Goal: Task Accomplishment & Management: Use online tool/utility

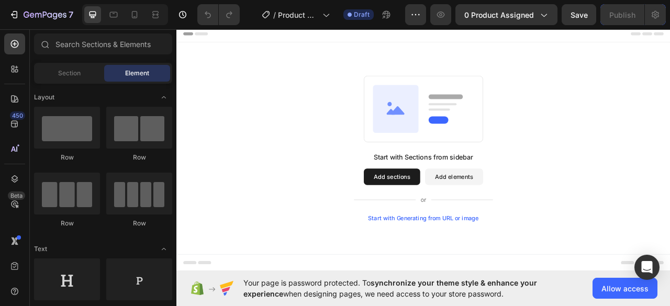
click at [453, 269] on div "Start with Generating from URL or image" at bounding box center [490, 270] width 141 height 8
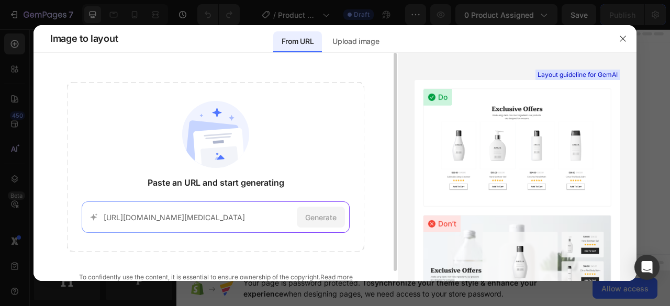
scroll to position [0, 9]
type input "https://glowrience.com/products/electric-callus-remover"
click at [326, 217] on span "Generate" at bounding box center [320, 217] width 31 height 11
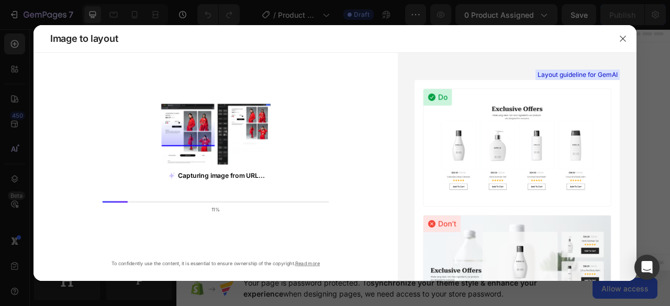
click at [329, 151] on div "Capturing image from URL... 11% To confidently use the content, it is essential…" at bounding box center [215, 175] width 364 height 186
click at [355, 142] on div "Capturing image from URL... 13% To confidently use the content, it is essential…" at bounding box center [215, 175] width 364 height 186
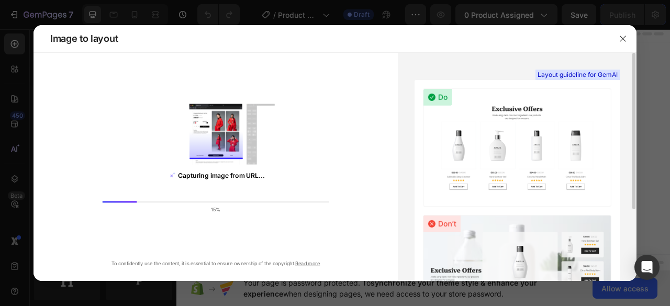
click at [384, 133] on div "Capturing image from URL... 15% To confidently use the content, it is essential…" at bounding box center [215, 175] width 364 height 186
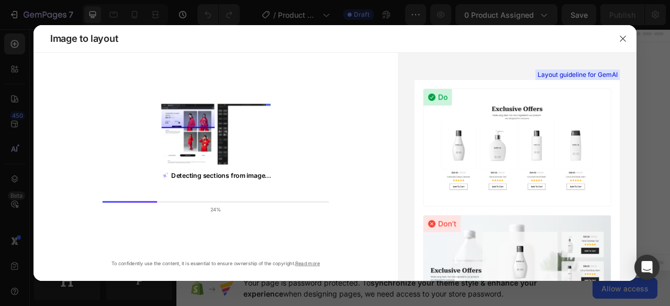
click at [375, 160] on div "Detecting sections from image... 24% To confidently use the content, it is esse…" at bounding box center [215, 175] width 364 height 186
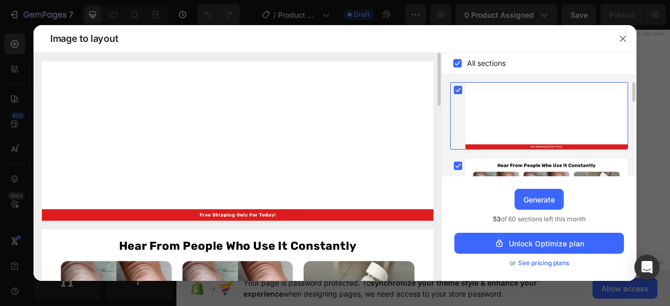
click at [281, 106] on img at bounding box center [238, 141] width 392 height 160
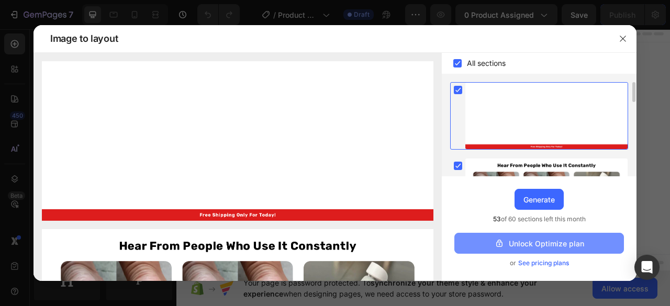
click at [489, 242] on button "Unlock Optimize plan" at bounding box center [539, 243] width 170 height 21
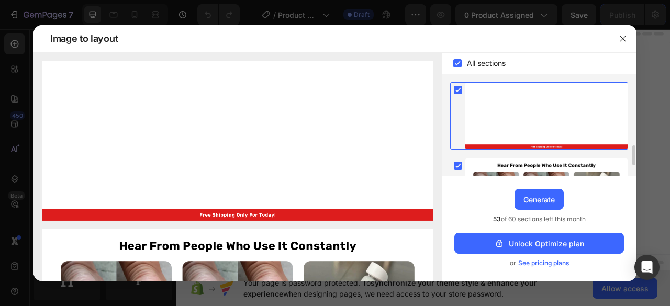
scroll to position [157, 0]
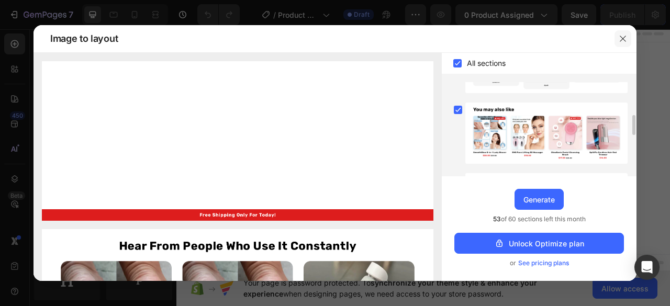
click at [620, 39] on icon "button" at bounding box center [623, 39] width 8 height 8
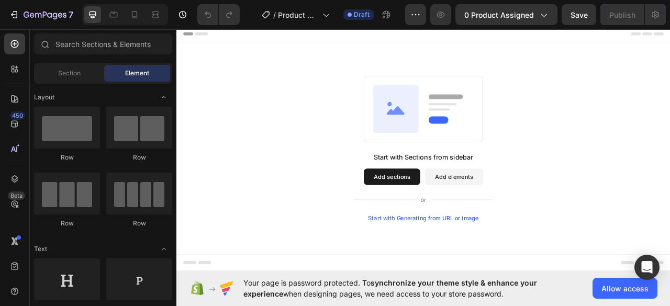
click at [488, 266] on div "Start with Generating from URL or image" at bounding box center [490, 270] width 141 height 8
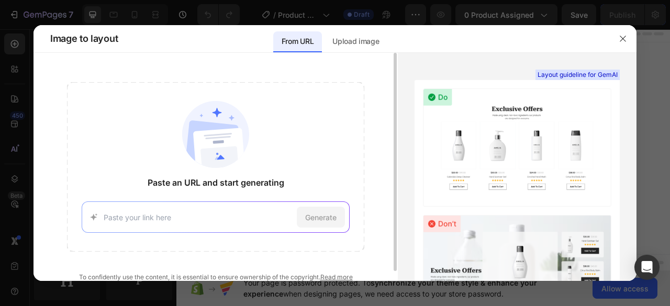
drag, startPoint x: 264, startPoint y: 210, endPoint x: 187, endPoint y: 221, distance: 77.7
click at [186, 227] on div "Generate" at bounding box center [215, 217] width 267 height 31
paste input "https://infinity-mart.shop/products/hismile-v34-teeth-whitening-purple-toothpas…"
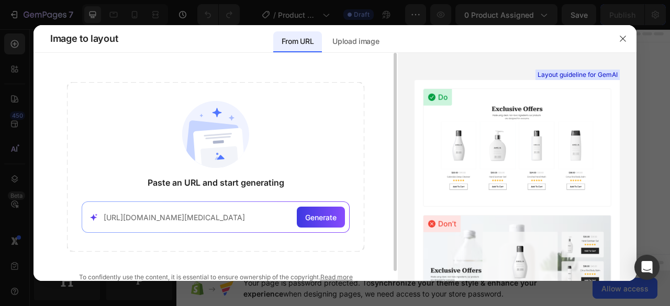
scroll to position [0, 99]
type input "https://infinity-mart.shop/products/hismile-v34-teeth-whitening-purple-toothpas…"
click at [325, 215] on span "Generate" at bounding box center [320, 217] width 31 height 11
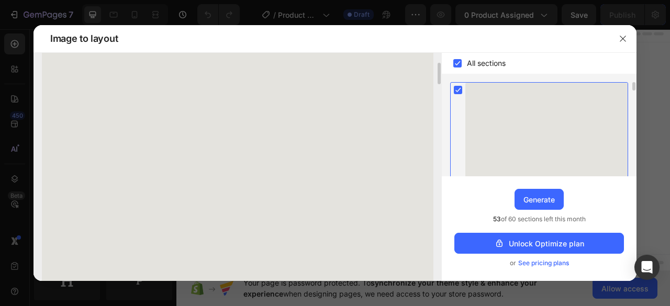
scroll to position [0, 0]
click at [456, 90] on rect at bounding box center [458, 90] width 8 height 8
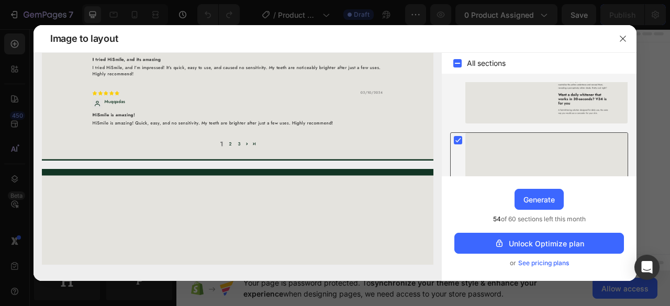
scroll to position [710, 0]
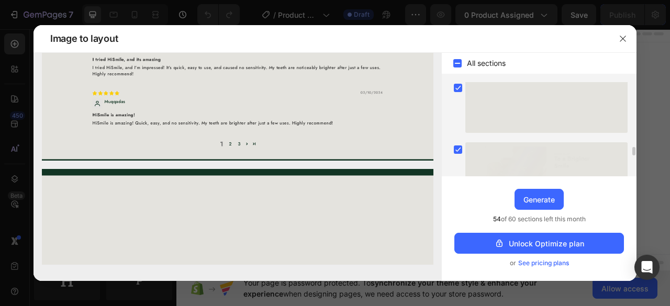
drag, startPoint x: 468, startPoint y: 150, endPoint x: 472, endPoint y: 141, distance: 9.1
click at [468, 150] on div at bounding box center [546, 165] width 162 height 46
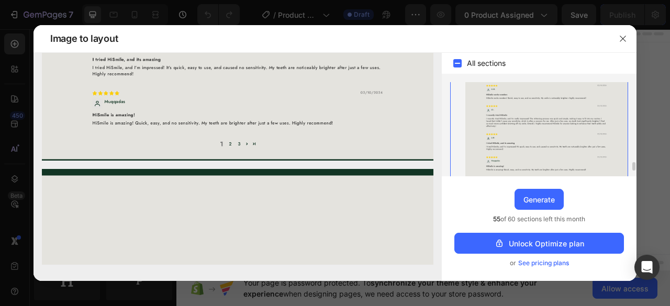
scroll to position [929, 0]
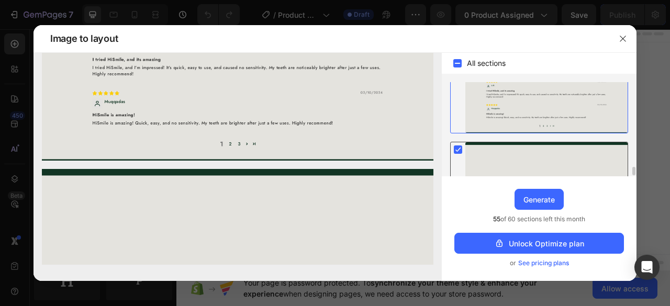
click at [482, 152] on div at bounding box center [546, 162] width 162 height 40
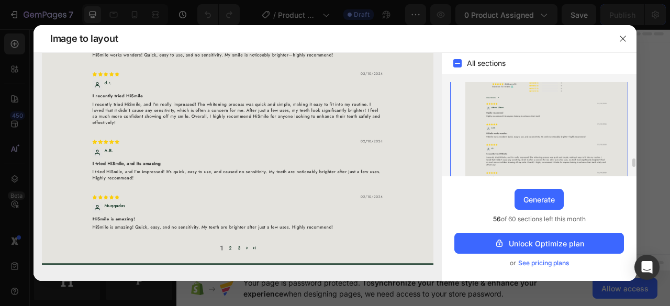
scroll to position [733, 0]
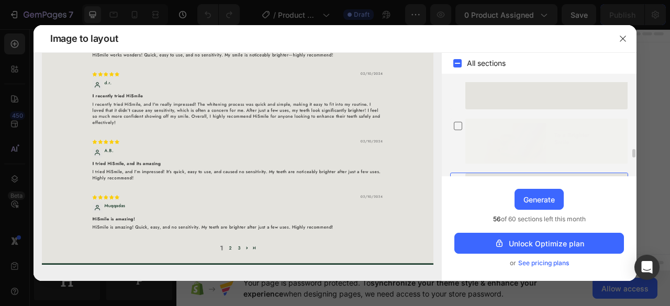
click at [488, 130] on div at bounding box center [546, 142] width 162 height 46
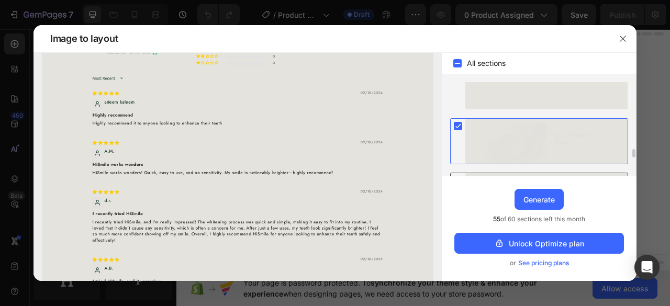
click at [488, 130] on div at bounding box center [546, 142] width 162 height 46
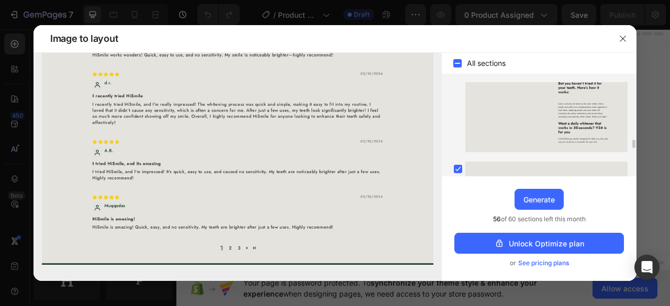
scroll to position [681, 0]
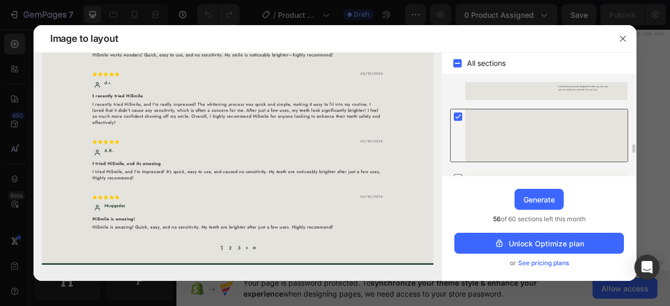
click at [489, 130] on div at bounding box center [546, 135] width 162 height 52
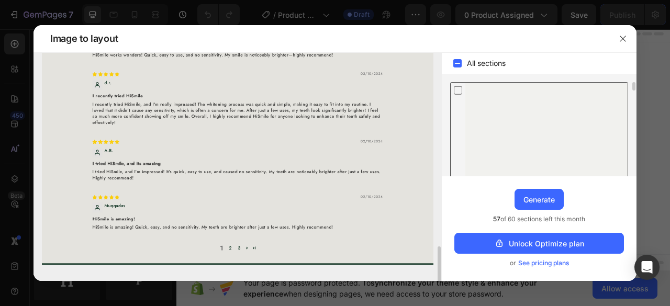
scroll to position [157, 0]
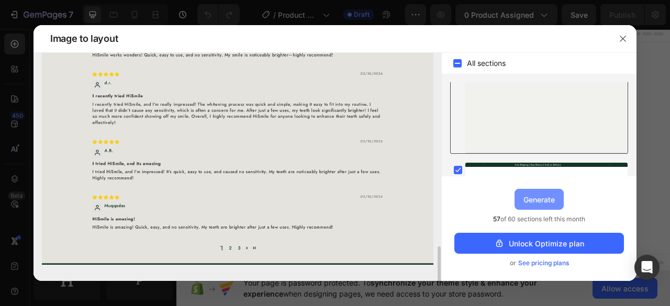
click at [537, 193] on button "Generate" at bounding box center [539, 199] width 49 height 21
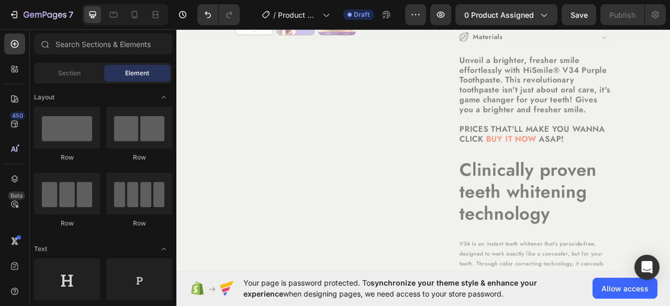
scroll to position [523, 0]
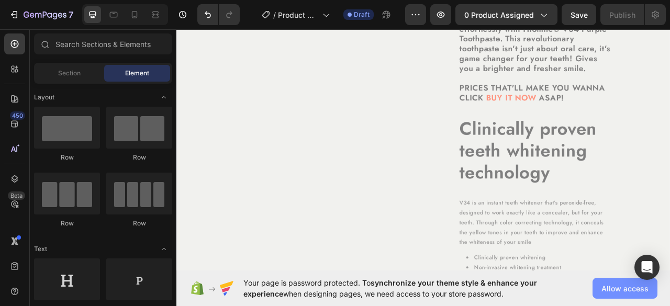
click at [604, 281] on button "Allow access" at bounding box center [624, 288] width 65 height 21
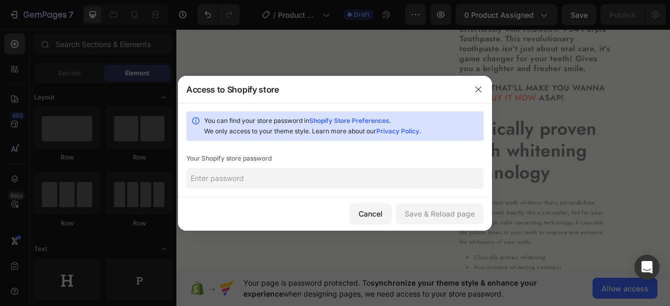
click at [289, 184] on input "text" at bounding box center [334, 178] width 297 height 21
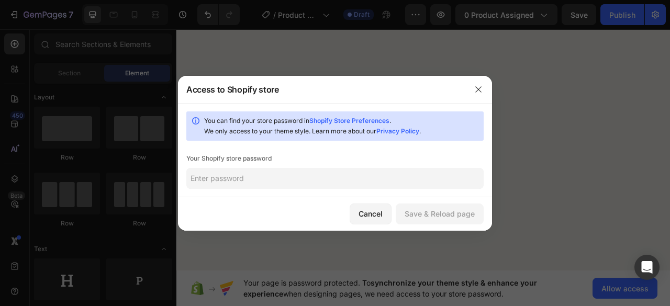
scroll to position [563, 0]
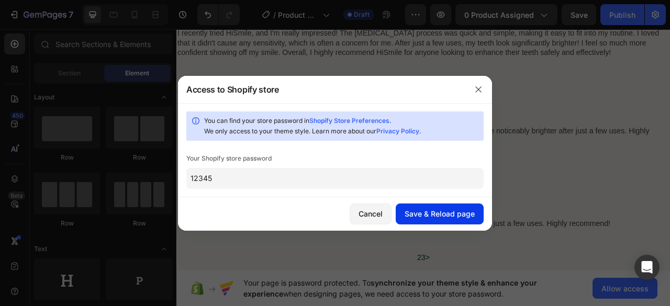
click at [420, 211] on div "Save & Reload page" at bounding box center [440, 213] width 70 height 11
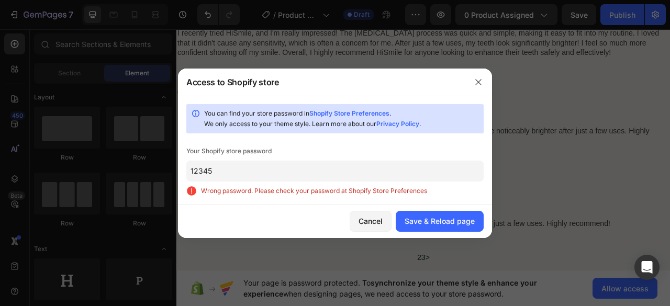
click at [355, 183] on div "You can find your store password in Shopify Store Preferences . We only access …" at bounding box center [335, 150] width 314 height 109
click at [358, 175] on input "12345" at bounding box center [334, 171] width 297 height 21
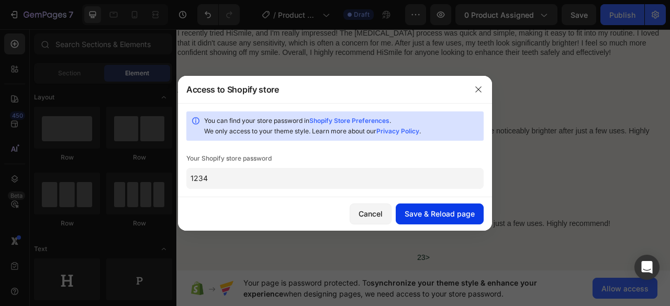
click at [431, 218] on div "Save & Reload page" at bounding box center [440, 213] width 70 height 11
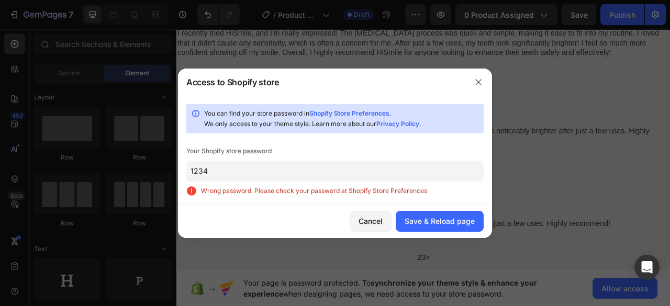
click at [292, 137] on div "You can find your store password in Shopify Store Preferences . We only access …" at bounding box center [335, 150] width 314 height 109
click at [213, 151] on div "Your Shopify store password" at bounding box center [334, 151] width 297 height 10
drag, startPoint x: 213, startPoint y: 151, endPoint x: 244, endPoint y: 146, distance: 31.8
click at [244, 146] on div "Your Shopify store password" at bounding box center [334, 151] width 297 height 10
click at [333, 167] on input "1234" at bounding box center [334, 171] width 297 height 21
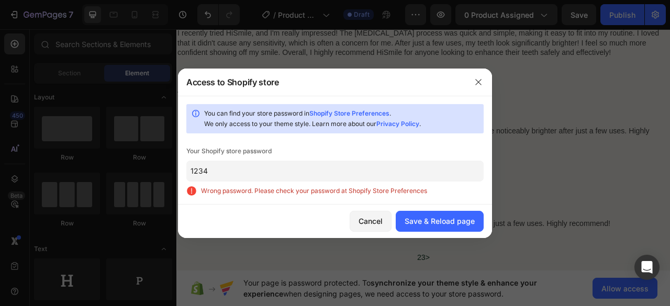
paste input "xiepri"
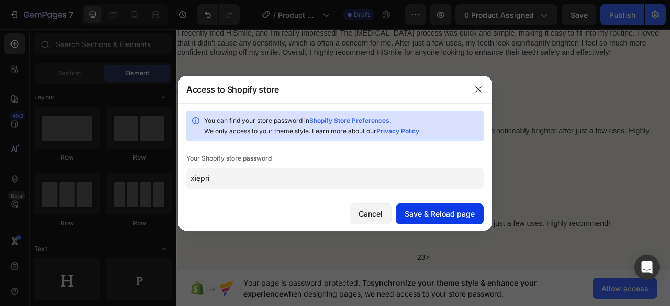
type input "xiepri"
click at [412, 211] on div "Save & Reload page" at bounding box center [440, 213] width 70 height 11
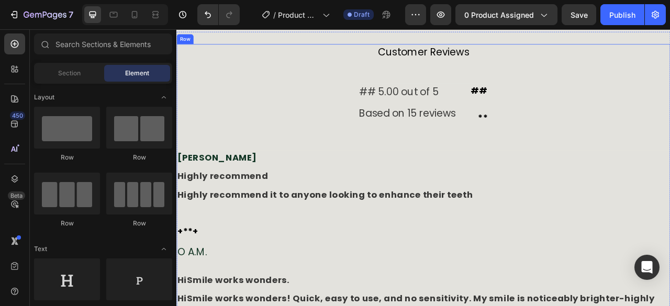
scroll to position [0, 0]
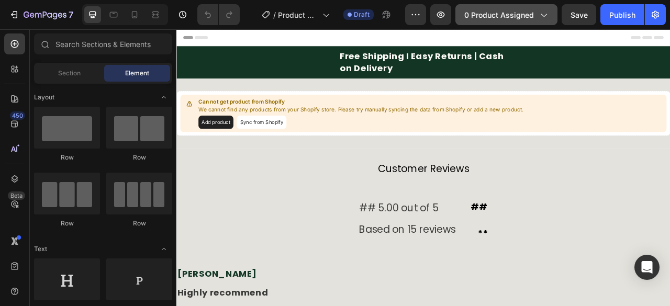
click at [490, 18] on span "0 product assigned" at bounding box center [499, 14] width 70 height 11
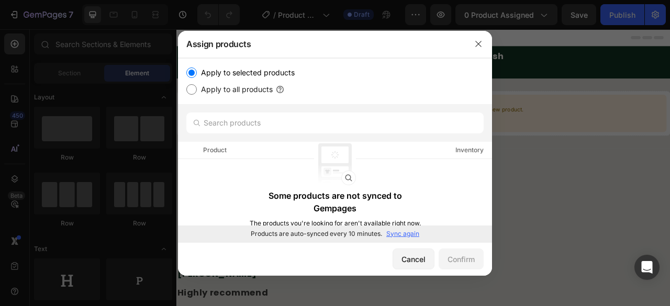
click at [214, 84] on label "Apply to all products" at bounding box center [235, 89] width 76 height 13
click at [197, 84] on input "Apply to all products" at bounding box center [191, 89] width 10 height 10
radio input "true"
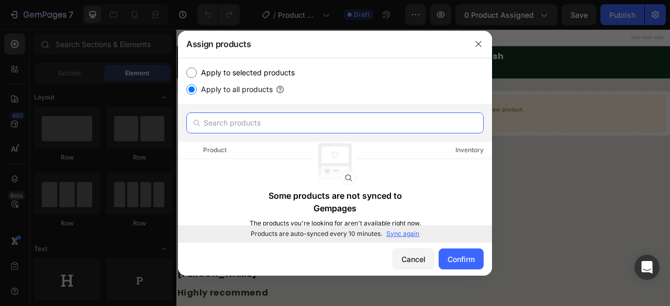
click at [248, 129] on input "text" at bounding box center [334, 123] width 297 height 21
click at [413, 235] on p "Sync again" at bounding box center [402, 233] width 33 height 9
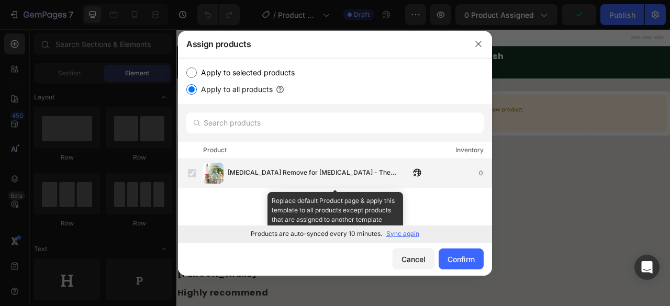
click at [330, 167] on span "[MEDICAL_DATA] Remove for [MEDICAL_DATA] - The Safest & Effective [MEDICAL_DATA…" at bounding box center [319, 173] width 182 height 12
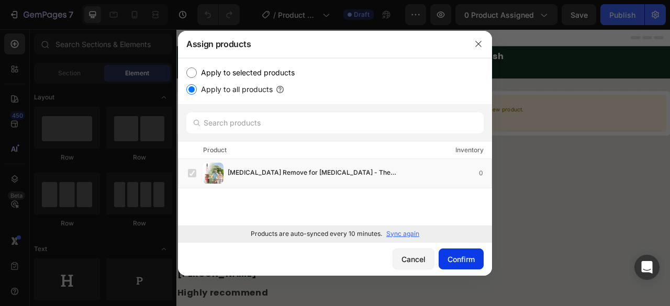
click at [451, 255] on div "Confirm" at bounding box center [461, 259] width 27 height 11
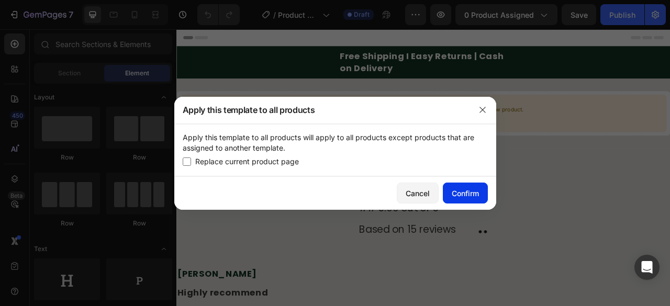
click at [452, 189] on div "Confirm" at bounding box center [465, 193] width 27 height 11
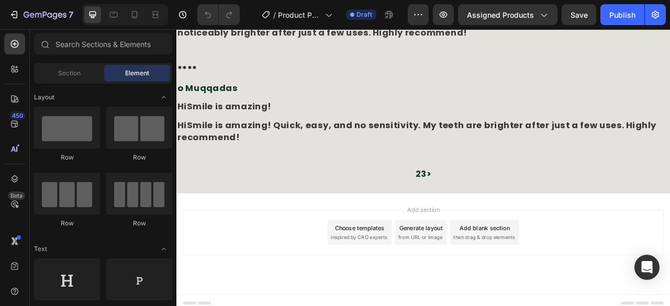
scroll to position [1281, 0]
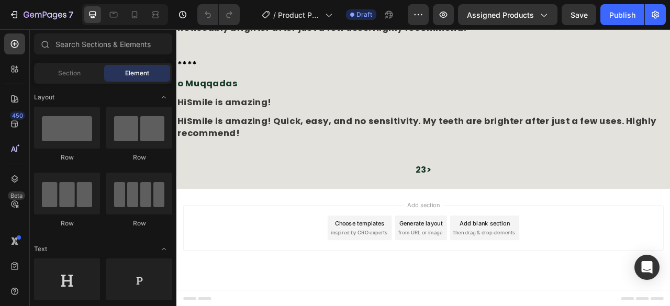
click at [507, 184] on div "**** Text Block o Muqqadas Text Block HiSmile is amazing! Text Block HiSmile is…" at bounding box center [490, 140] width 628 height 151
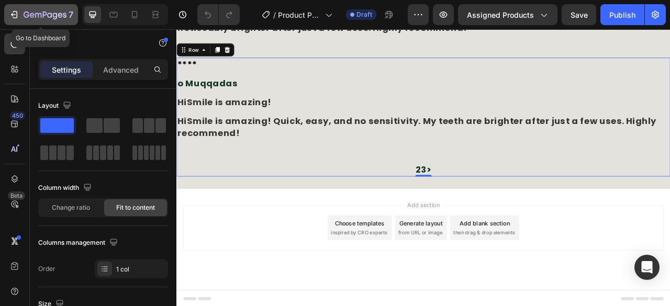
click at [39, 17] on icon "button" at bounding box center [45, 15] width 43 height 9
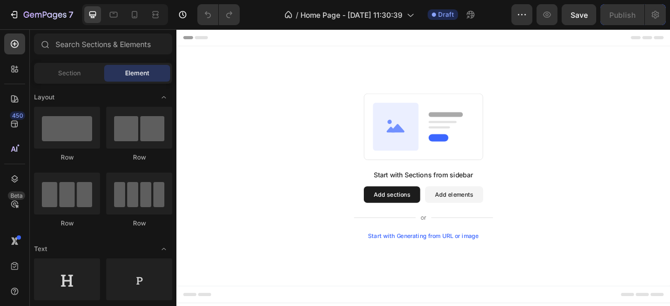
click at [471, 294] on div "Start with Generating from URL or image" at bounding box center [490, 292] width 141 height 8
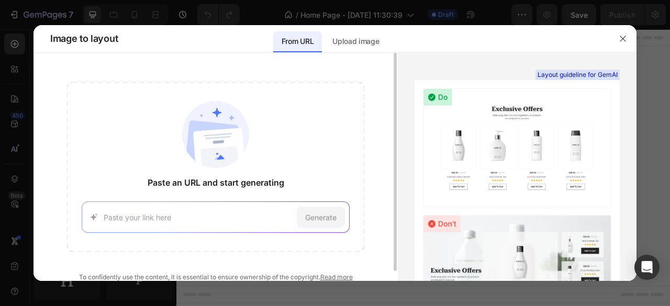
click at [258, 225] on div "Generate" at bounding box center [215, 217] width 267 height 31
click at [258, 219] on input at bounding box center [198, 217] width 188 height 11
paste input "[URL][DOMAIN_NAME]"
type input "https://glowrience.com/"
click at [321, 217] on span "Generate" at bounding box center [320, 217] width 31 height 11
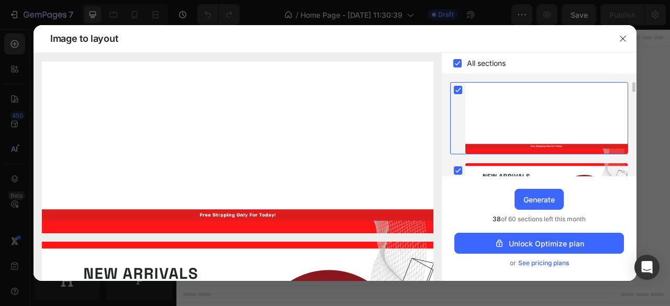
click at [460, 87] on rect at bounding box center [458, 90] width 8 height 8
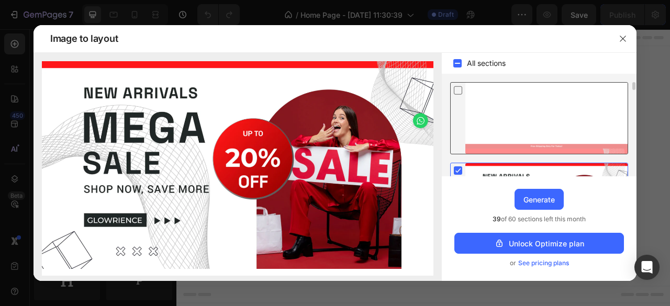
click at [460, 87] on icon at bounding box center [458, 90] width 10 height 11
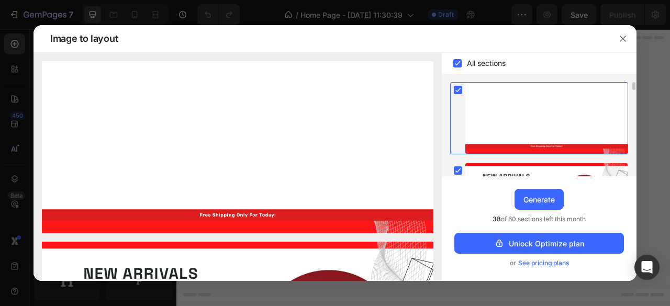
click at [460, 87] on rect at bounding box center [458, 90] width 8 height 8
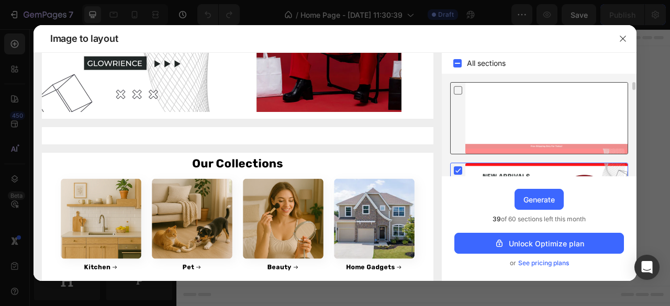
click at [459, 171] on rect at bounding box center [458, 170] width 8 height 8
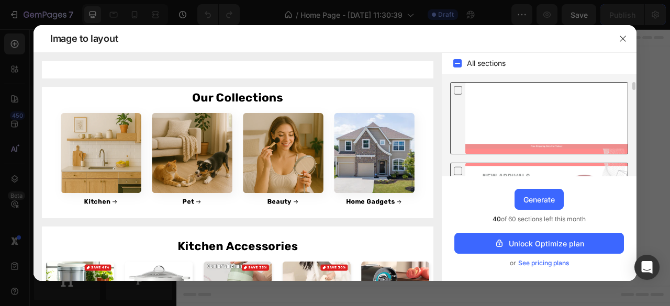
click at [457, 168] on icon at bounding box center [458, 170] width 10 height 11
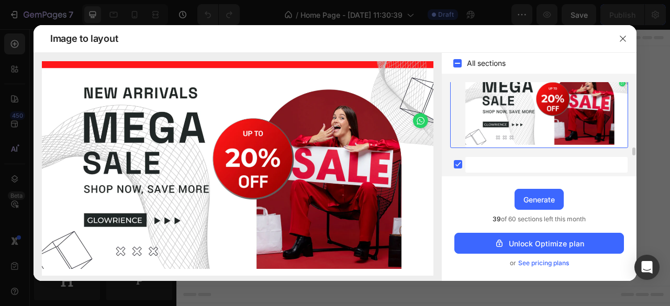
scroll to position [157, 0]
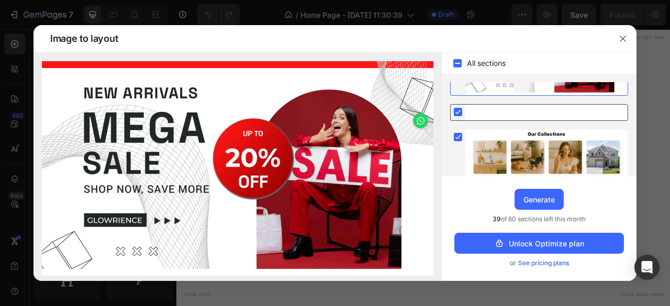
click at [462, 113] on rect at bounding box center [458, 112] width 8 height 8
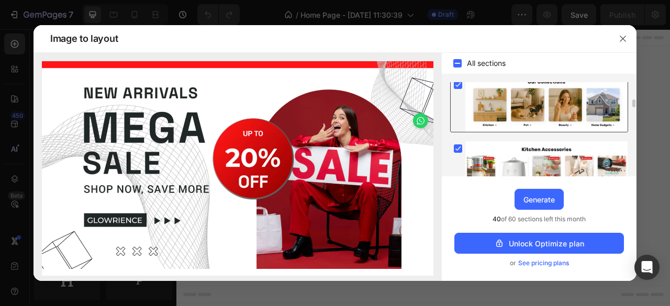
click at [459, 84] on icon at bounding box center [458, 85] width 5 height 4
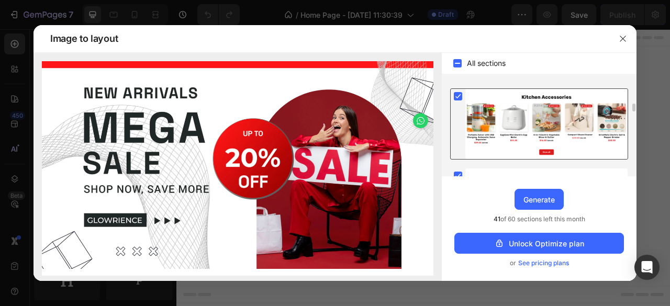
scroll to position [314, 0]
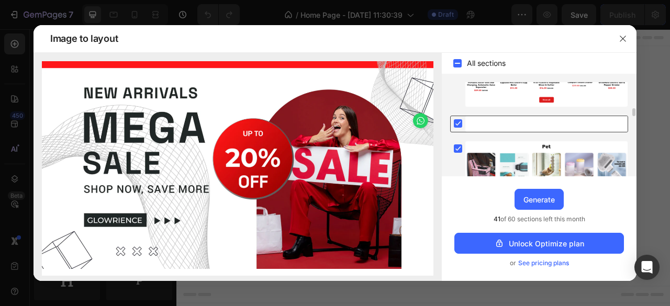
click at [457, 121] on rect at bounding box center [458, 123] width 8 height 8
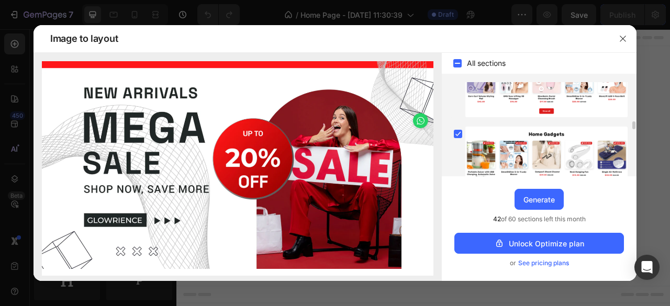
scroll to position [366, 0]
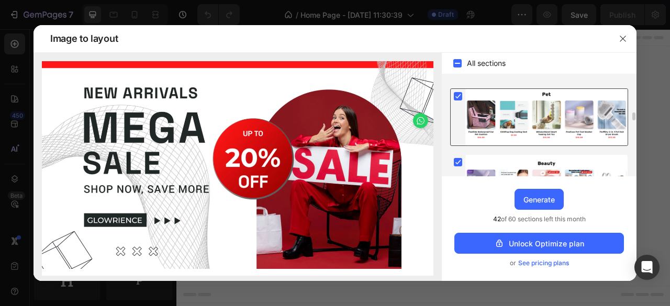
click at [461, 96] on rect at bounding box center [458, 96] width 8 height 8
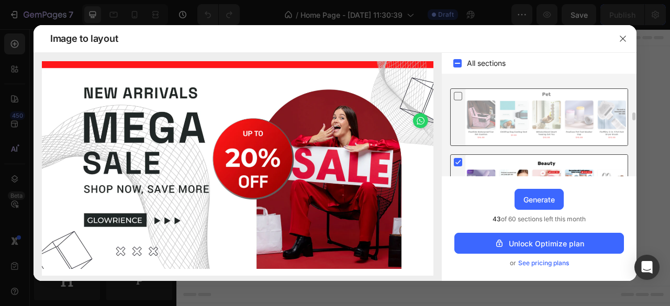
click at [456, 158] on rect at bounding box center [458, 162] width 8 height 8
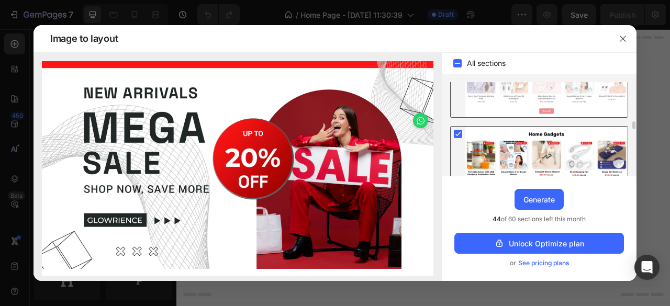
click at [459, 132] on rect at bounding box center [458, 134] width 8 height 8
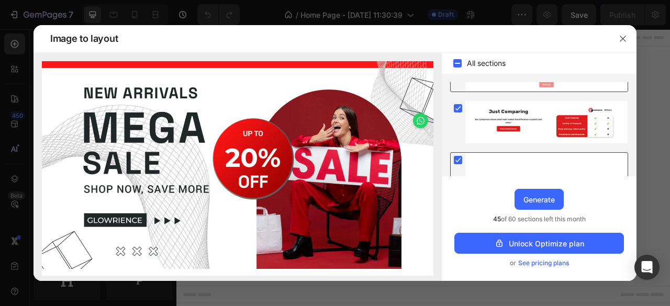
scroll to position [628, 0]
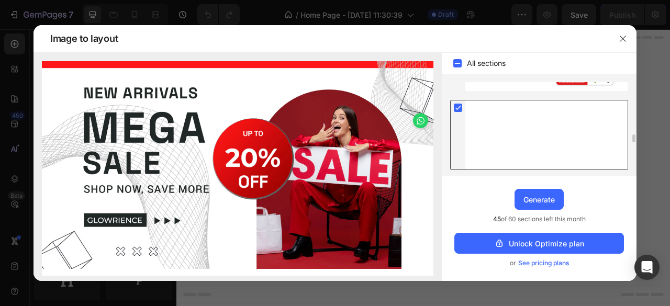
click at [461, 105] on rect at bounding box center [458, 108] width 8 height 8
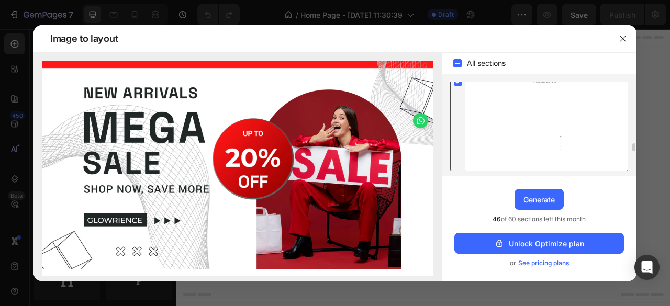
scroll to position [680, 0]
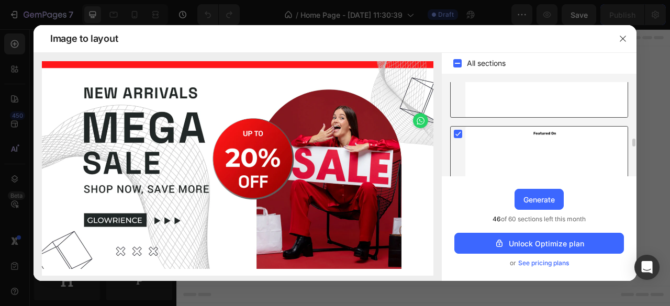
click at [461, 131] on rect at bounding box center [458, 134] width 8 height 8
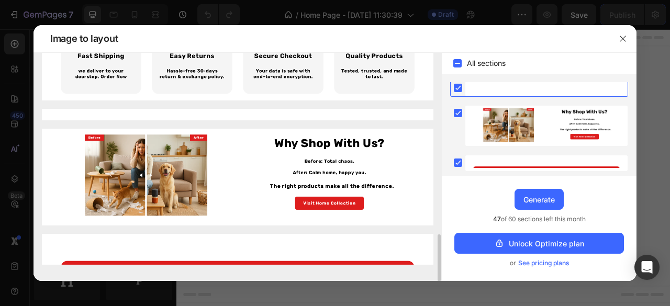
scroll to position [76, 0]
click at [461, 159] on rect at bounding box center [458, 163] width 8 height 8
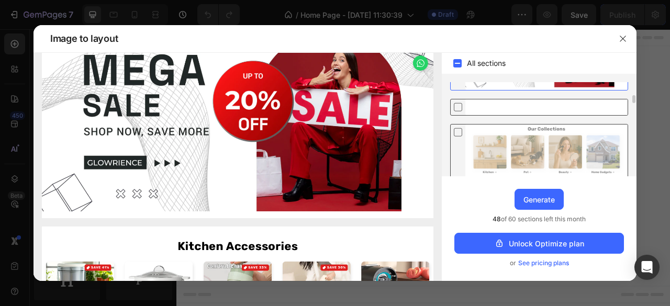
scroll to position [0, 0]
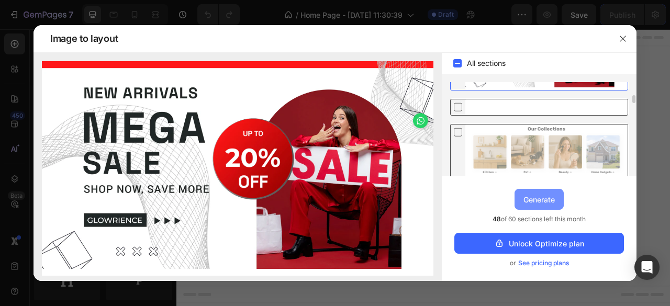
click at [543, 203] on div "Generate" at bounding box center [538, 199] width 31 height 11
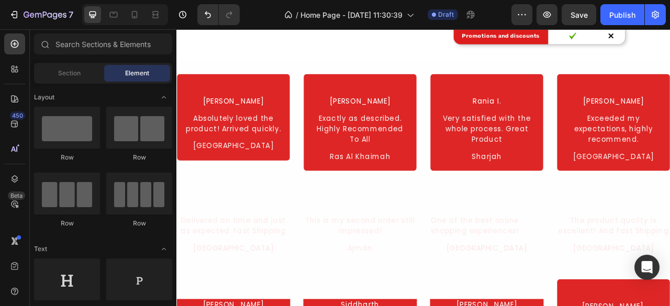
scroll to position [852, 0]
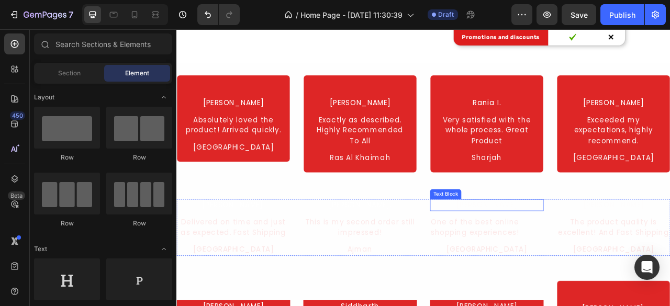
click at [504, 253] on div "James Foster" at bounding box center [571, 253] width 144 height 16
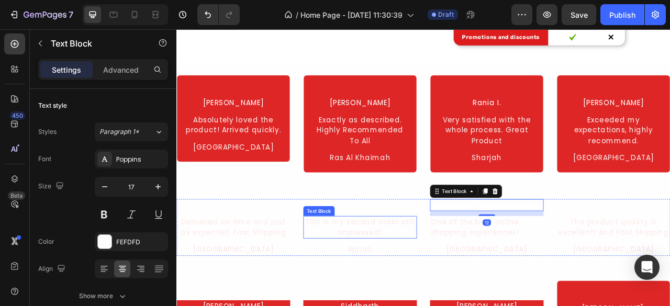
click at [423, 276] on div "This is my second order still impressed!" at bounding box center [410, 281] width 144 height 29
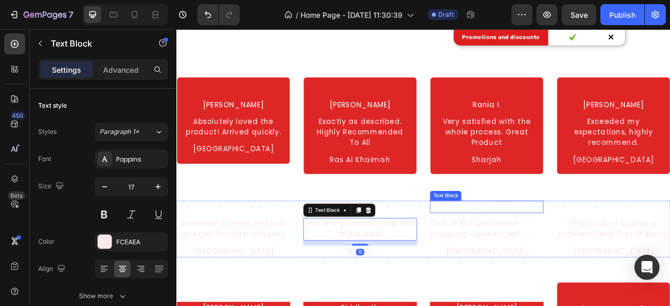
click at [542, 259] on div "James Foster" at bounding box center [571, 256] width 144 height 16
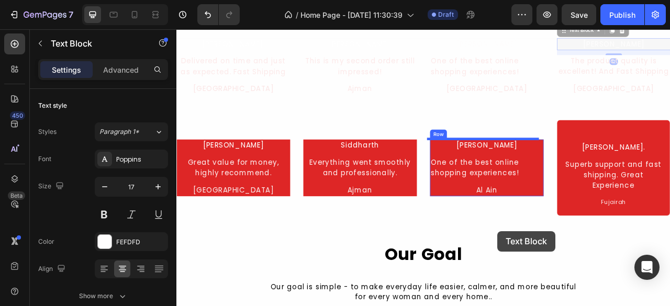
scroll to position [1115, 0]
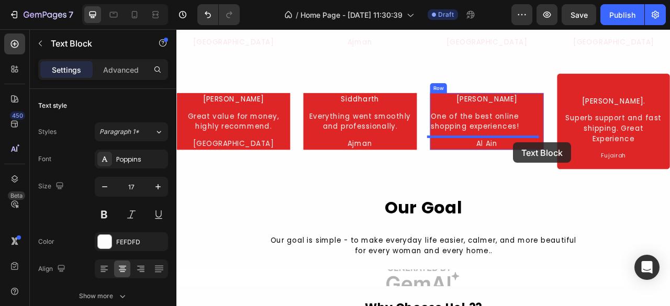
drag, startPoint x: 743, startPoint y: 256, endPoint x: 605, endPoint y: 173, distance: 161.0
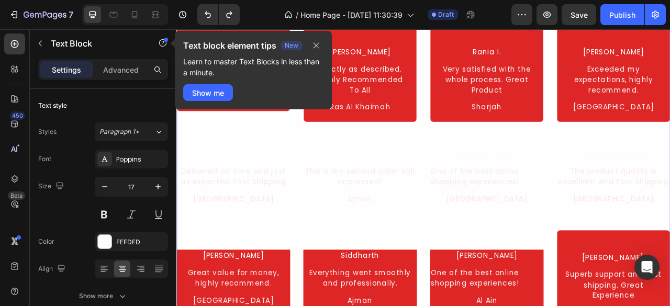
scroll to position [906, 0]
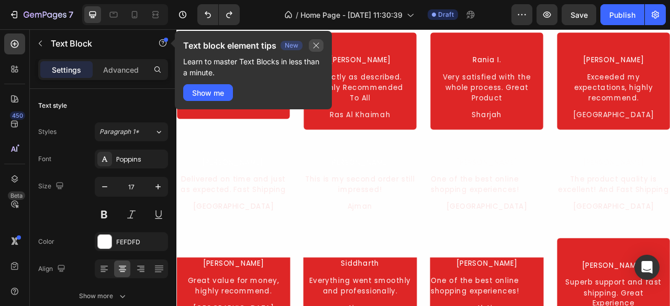
click at [316, 44] on icon "button" at bounding box center [316, 45] width 8 height 8
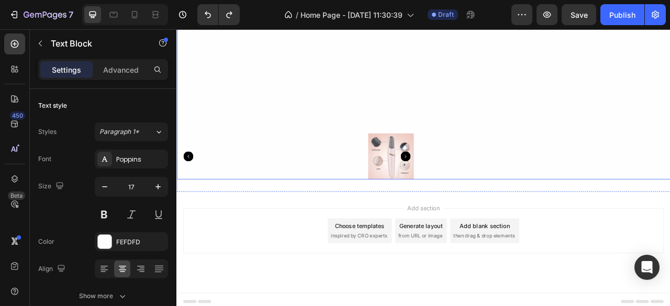
scroll to position [1794, 0]
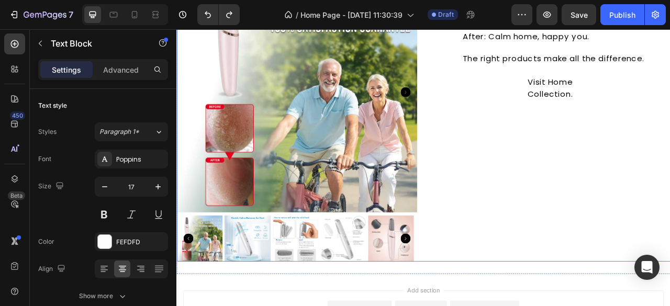
click at [576, 180] on div "Why Shop With Us?. Heading Icon Before: Total chaos.. Text Block Icon After: Ca…" at bounding box center [652, 141] width 306 height 368
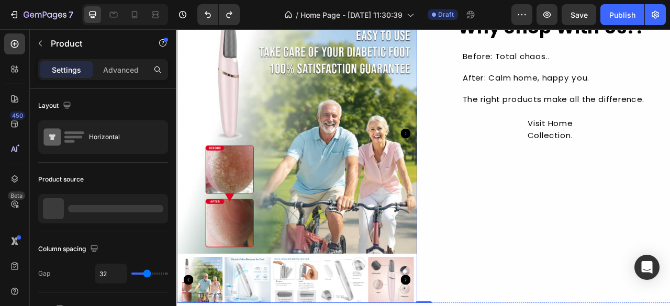
click at [424, 189] on img at bounding box center [329, 162] width 306 height 306
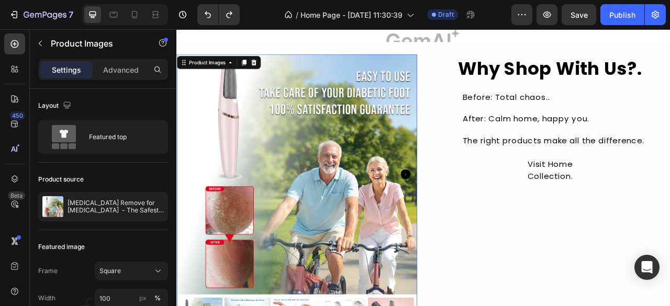
scroll to position [1480, 0]
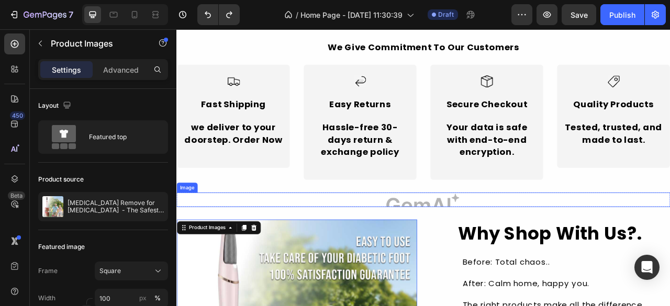
click at [485, 242] on img at bounding box center [490, 246] width 628 height 18
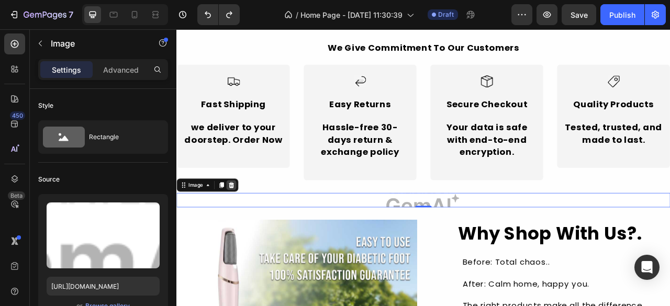
click at [246, 227] on icon at bounding box center [246, 227] width 7 height 7
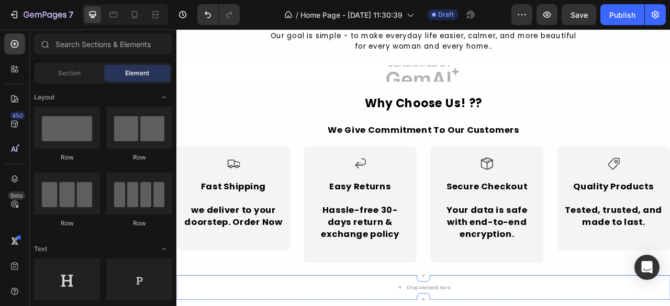
scroll to position [1270, 0]
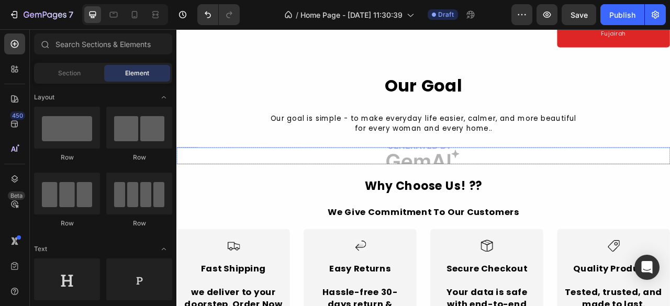
click at [465, 189] on img at bounding box center [490, 191] width 628 height 22
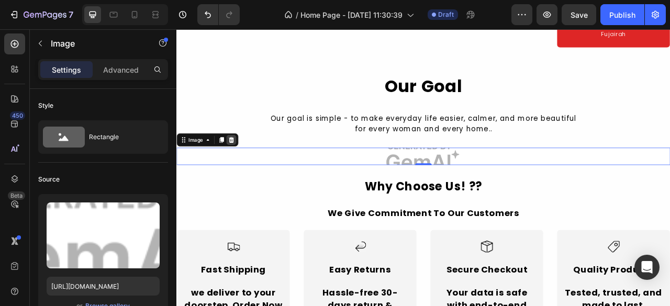
click at [249, 169] on icon at bounding box center [246, 170] width 8 height 8
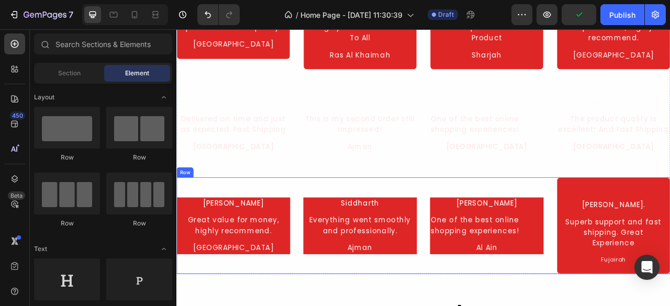
scroll to position [956, 0]
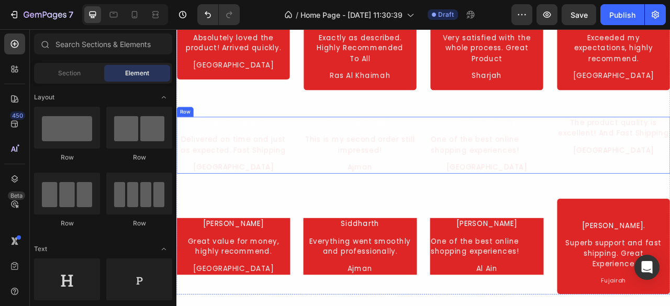
click at [280, 155] on div "Aryan Patel." at bounding box center [248, 149] width 144 height 16
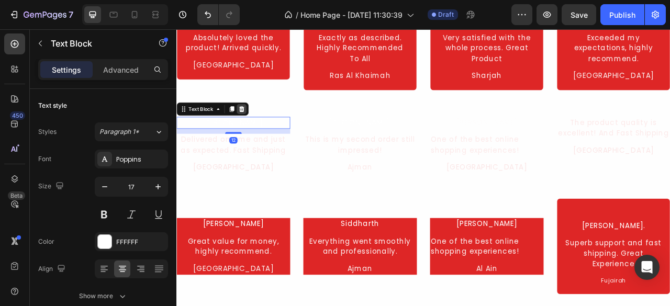
click at [255, 131] on icon at bounding box center [259, 131] width 8 height 8
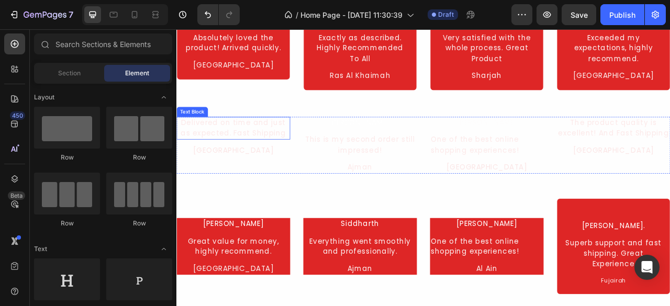
click at [271, 162] on div "Delivered on time and just as expected. Fast Shipping" at bounding box center [248, 155] width 144 height 29
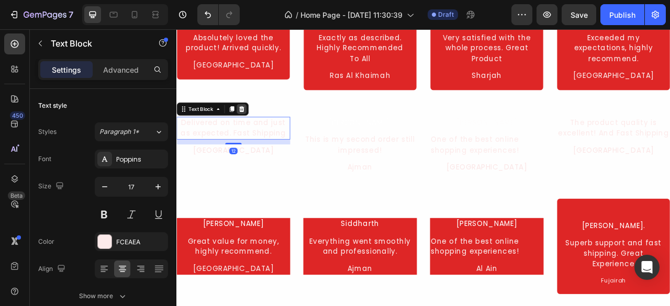
click at [258, 130] on icon at bounding box center [259, 130] width 7 height 7
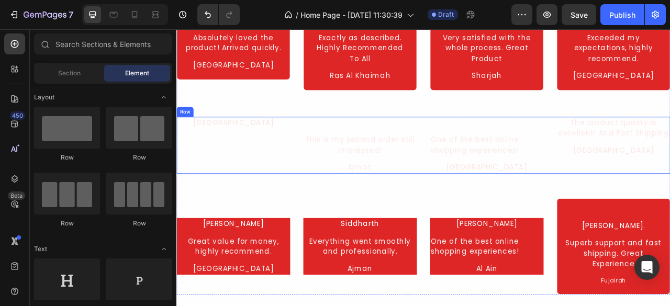
click at [314, 177] on div "Abu Dhabi Text Block" at bounding box center [248, 177] width 144 height 72
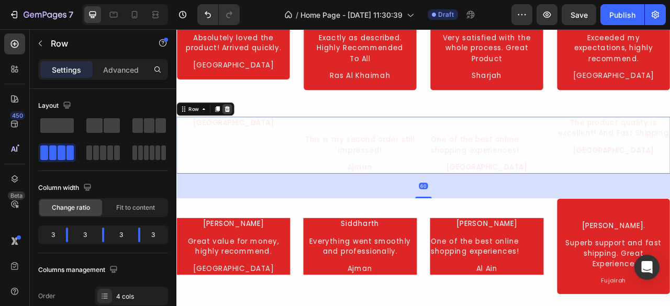
click at [243, 132] on icon at bounding box center [241, 131] width 8 height 8
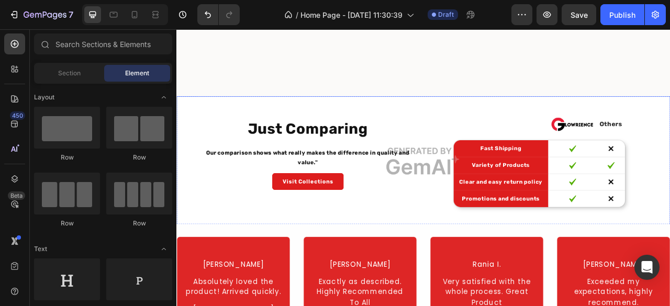
scroll to position [590, 0]
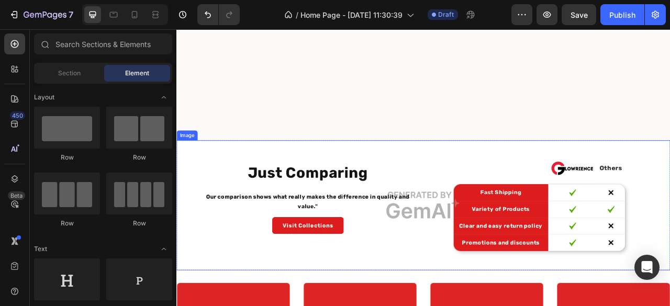
click at [366, 214] on img at bounding box center [490, 253] width 628 height 165
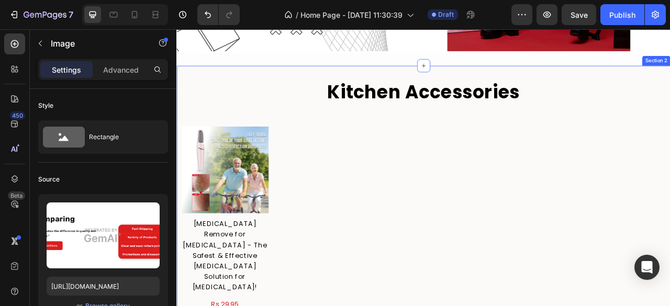
scroll to position [366, 0]
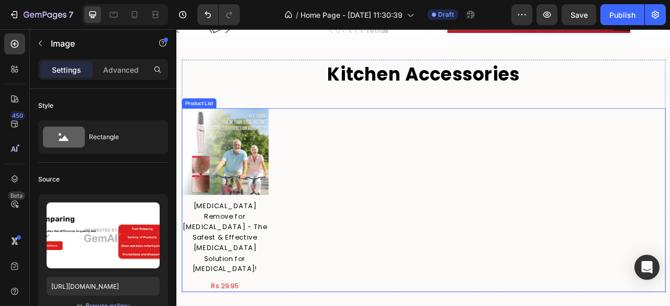
click at [353, 205] on div "Product Images Callus Remove for Diabetic Foot - The Safest & Effective Callus …" at bounding box center [491, 247] width 616 height 234
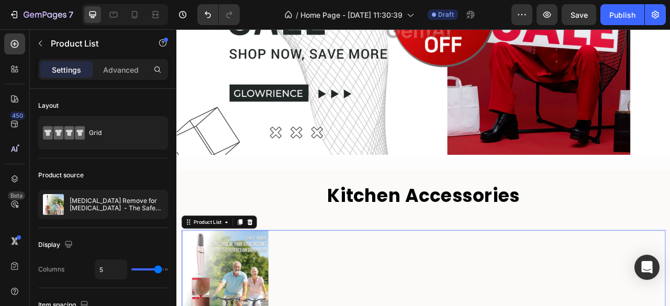
scroll to position [209, 0]
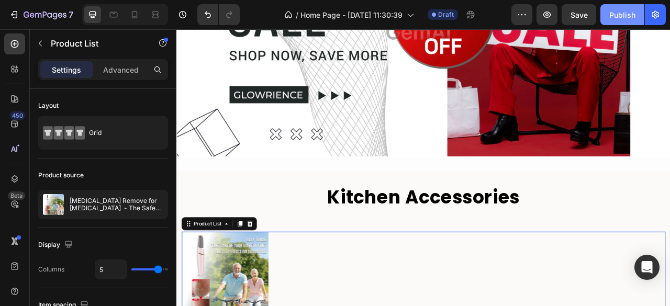
click at [631, 13] on div "Publish" at bounding box center [622, 14] width 26 height 11
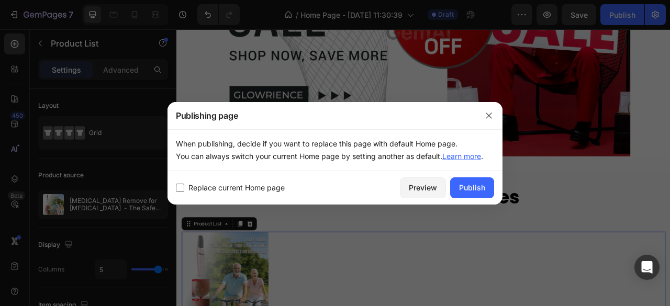
click at [265, 192] on span "Replace current Home page" at bounding box center [236, 188] width 96 height 13
checkbox input "true"
click at [462, 188] on div "Publish" at bounding box center [472, 187] width 26 height 11
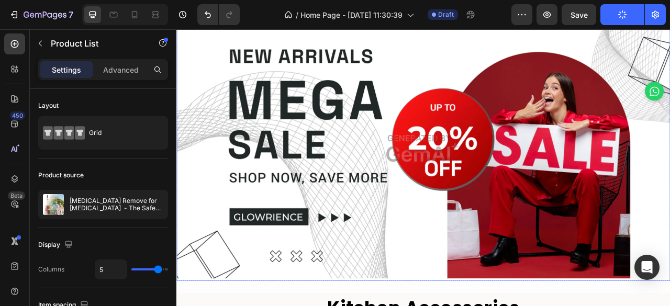
scroll to position [157, 0]
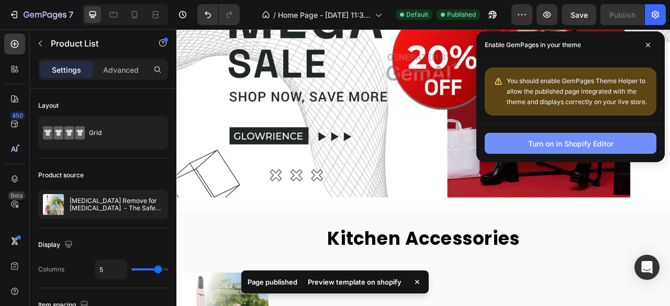
click at [532, 144] on div "Turn on in Shopify Editor" at bounding box center [570, 143] width 85 height 11
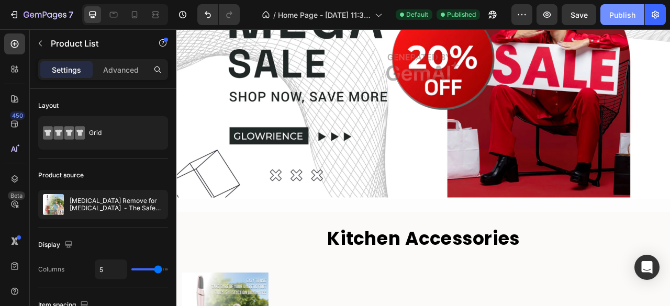
click at [626, 10] on div "Publish" at bounding box center [622, 14] width 26 height 11
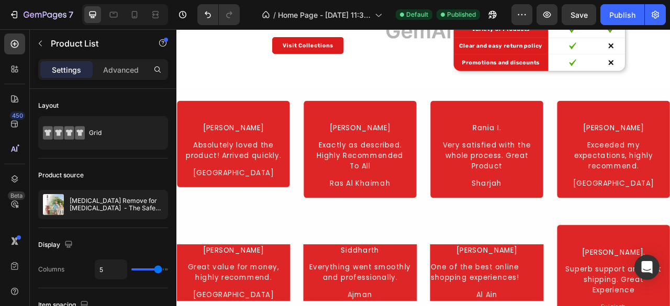
scroll to position [521, 0]
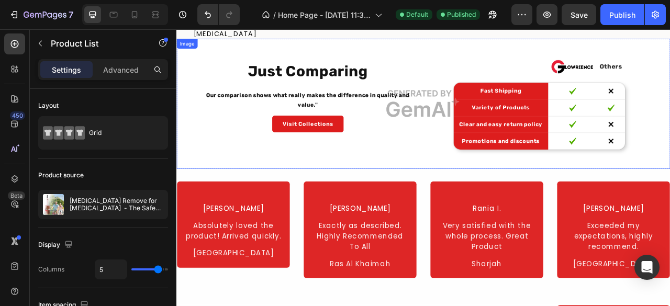
click at [466, 130] on img at bounding box center [490, 123] width 628 height 165
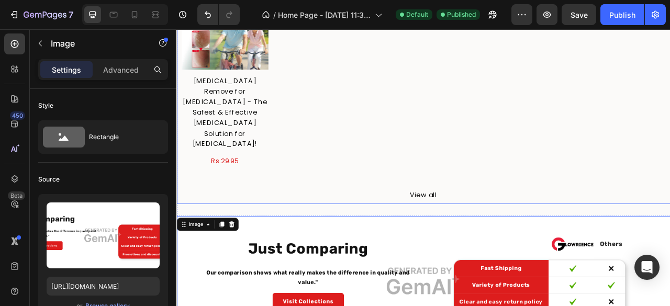
scroll to position [626, 0]
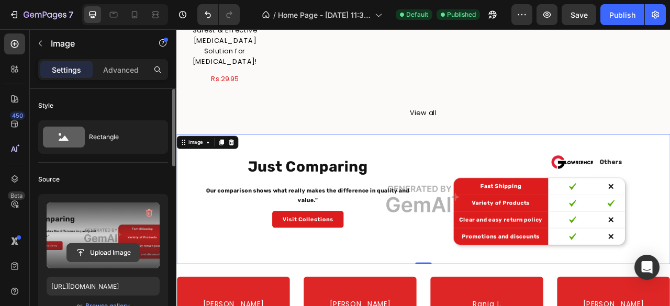
click at [98, 248] on input "file" at bounding box center [103, 253] width 72 height 18
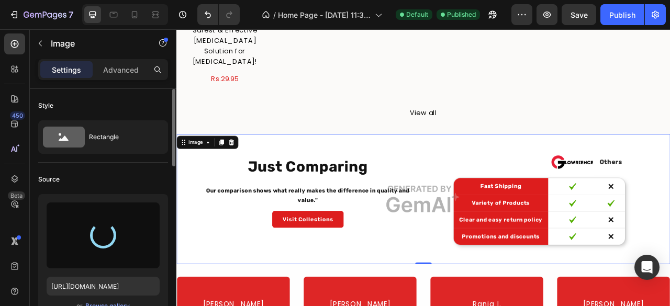
type input "https://cdn.shopify.com/s/files/1/0697/3073/0137/files/gempages_586236727098606…"
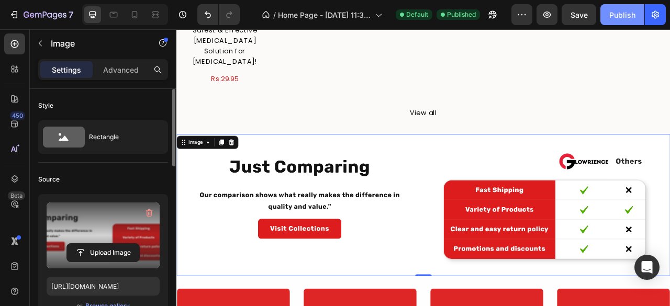
click at [619, 13] on div "Publish" at bounding box center [622, 14] width 26 height 11
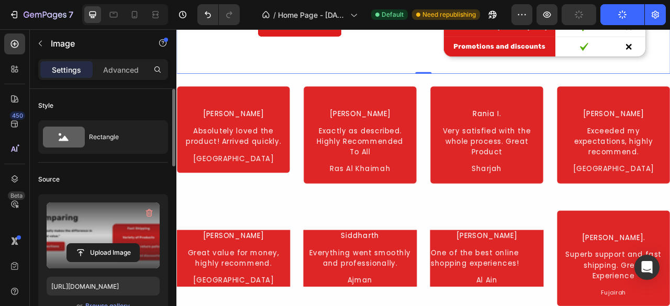
scroll to position [888, 0]
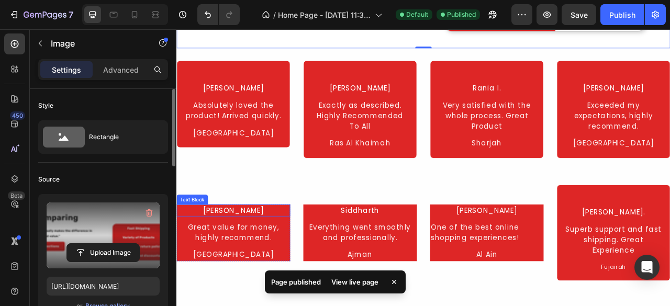
click at [247, 258] on div "William" at bounding box center [248, 260] width 144 height 16
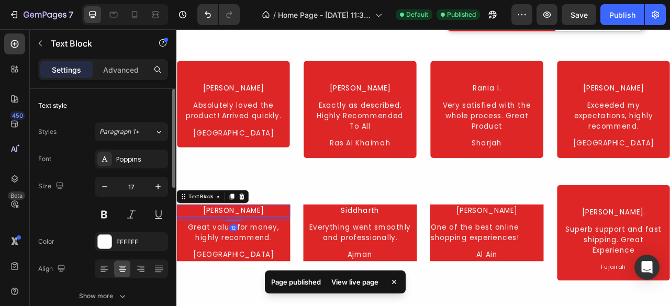
click at [248, 256] on div "William" at bounding box center [248, 260] width 144 height 16
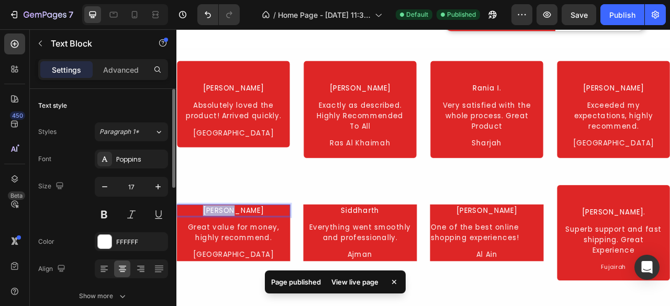
click at [248, 256] on p "William" at bounding box center [248, 260] width 142 height 14
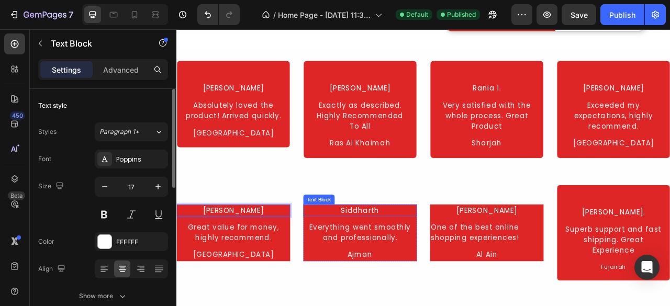
click at [415, 262] on div "Siddharth" at bounding box center [410, 260] width 144 height 16
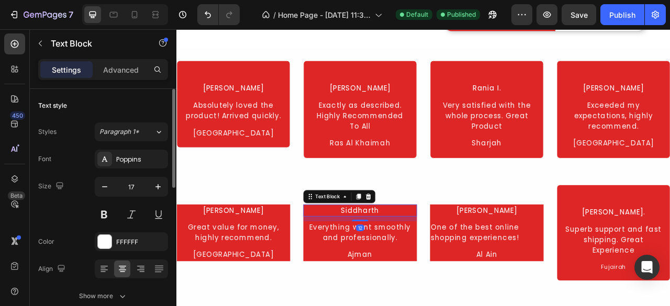
click at [415, 262] on div "Siddharth" at bounding box center [410, 260] width 144 height 16
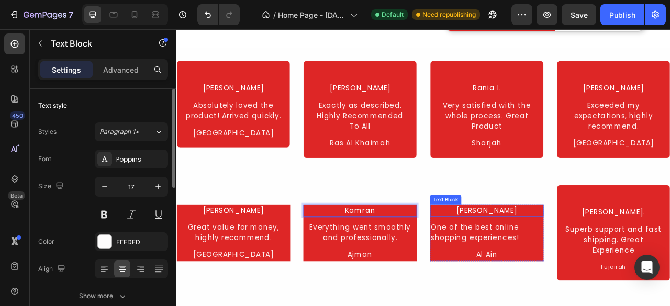
click at [561, 258] on div "Rehan Das" at bounding box center [571, 260] width 144 height 16
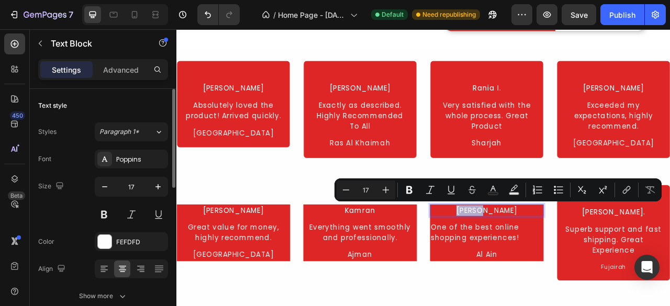
click at [561, 258] on p "Rehan Das" at bounding box center [571, 260] width 142 height 14
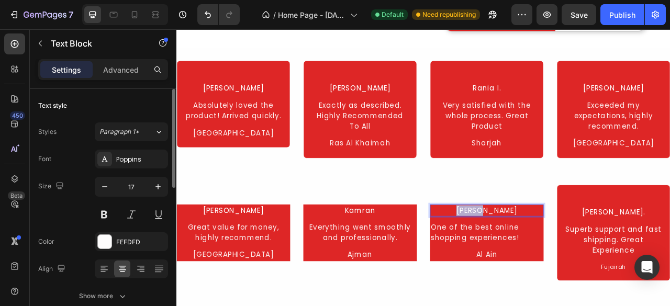
click at [561, 258] on p "Rehan Das" at bounding box center [571, 260] width 142 height 14
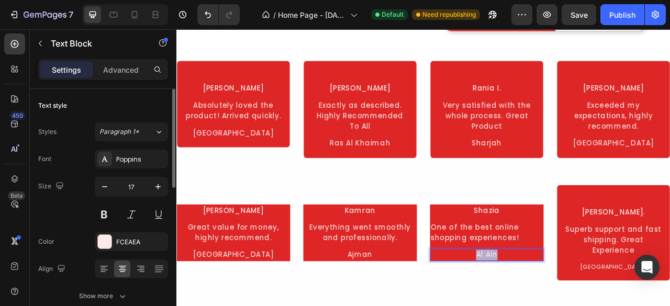
drag, startPoint x: 557, startPoint y: 314, endPoint x: 568, endPoint y: 314, distance: 10.5
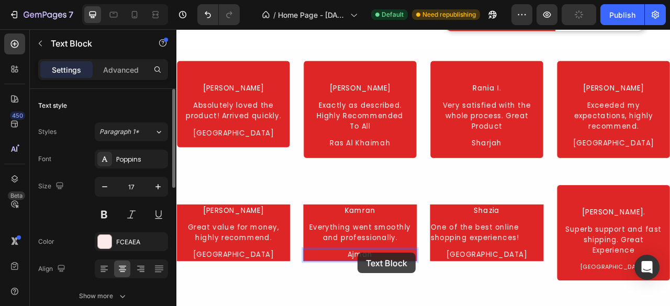
scroll to position [880, 0]
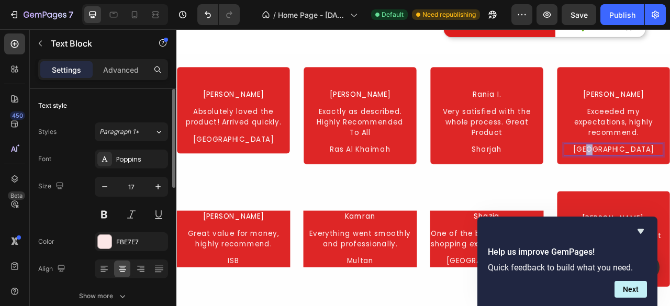
click at [561, 177] on div "Sharjah" at bounding box center [571, 183] width 127 height 16
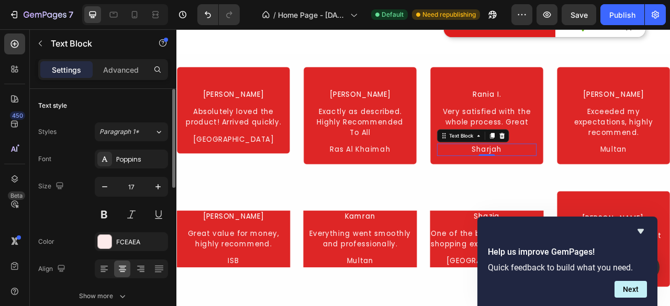
click at [561, 177] on div "Sharjah" at bounding box center [571, 183] width 127 height 16
click at [567, 179] on p "Fayislabad" at bounding box center [571, 183] width 125 height 14
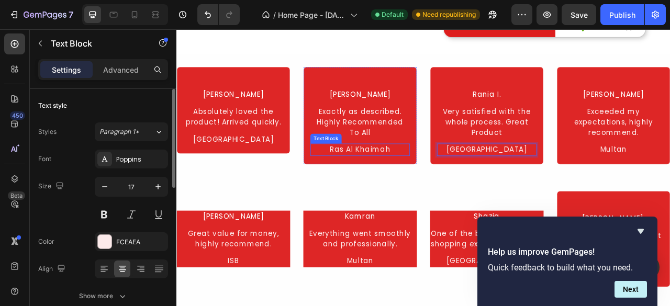
click at [426, 181] on div "Ras Al Khaimah" at bounding box center [409, 183] width 127 height 16
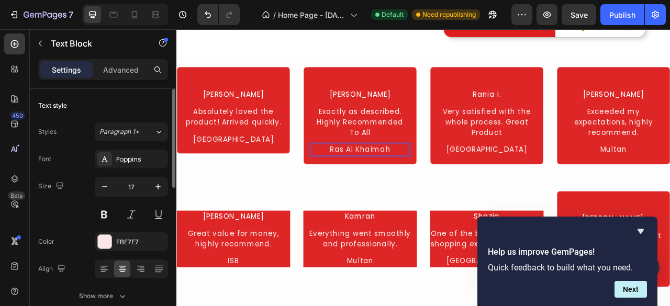
click at [426, 181] on div "Ras Al Khaimah" at bounding box center [409, 183] width 127 height 16
click at [426, 181] on p "Ras Al Khaimah" at bounding box center [410, 183] width 125 height 14
click at [254, 163] on div "Dubai" at bounding box center [248, 170] width 127 height 16
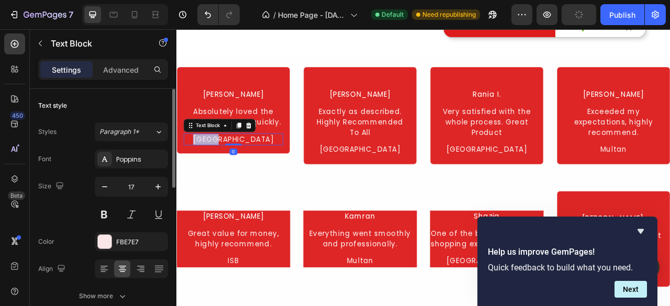
click at [254, 163] on div "Dubai" at bounding box center [248, 170] width 127 height 16
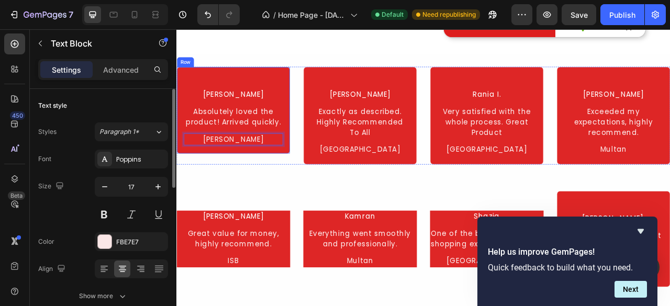
click at [277, 87] on div "Fatima A. Text Block Absolutely loved the product! Arrived quickly. Text Block …" at bounding box center [248, 132] width 144 height 111
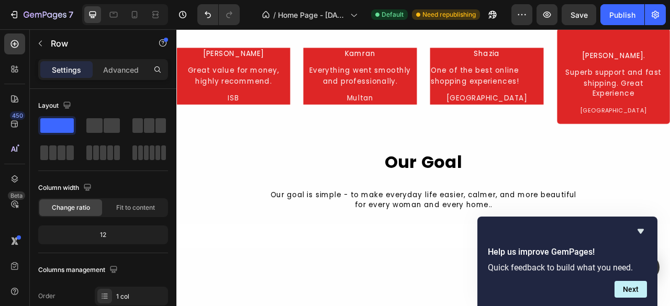
scroll to position [932, 0]
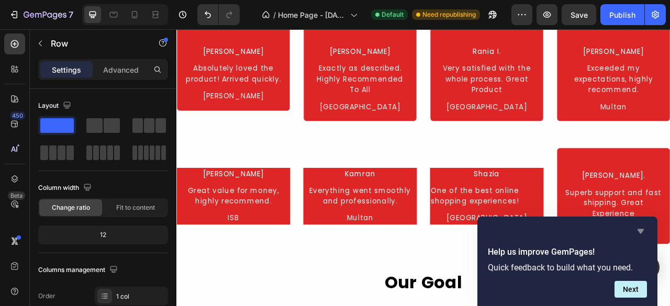
click at [644, 233] on icon "Hide survey" at bounding box center [640, 231] width 13 height 13
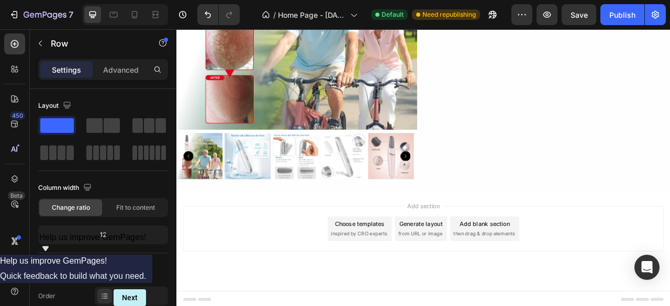
scroll to position [1833, 0]
click at [301, 276] on div "Add section Choose templates inspired by CRO experts Generate layout from URL o…" at bounding box center [490, 286] width 611 height 58
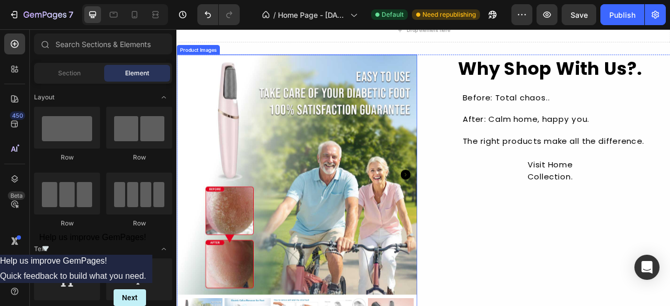
scroll to position [1362, 0]
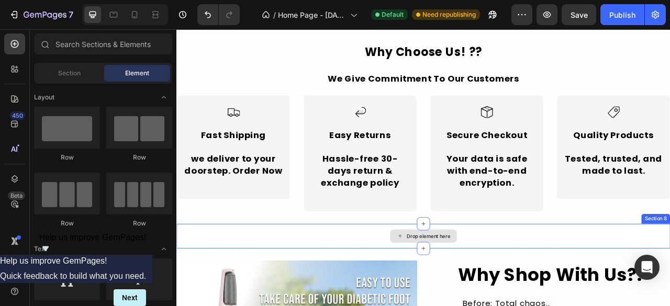
click at [433, 298] on div "Drop element here" at bounding box center [490, 292] width 628 height 31
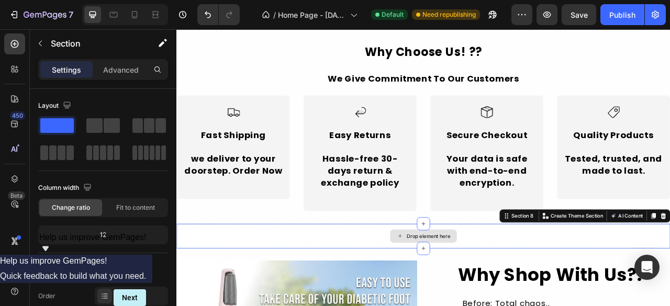
click at [456, 292] on icon at bounding box center [460, 292] width 8 height 9
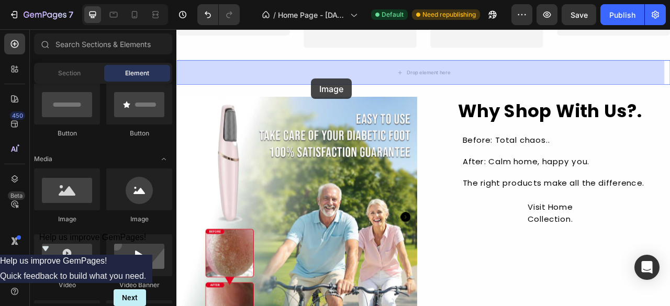
scroll to position [1523, 0]
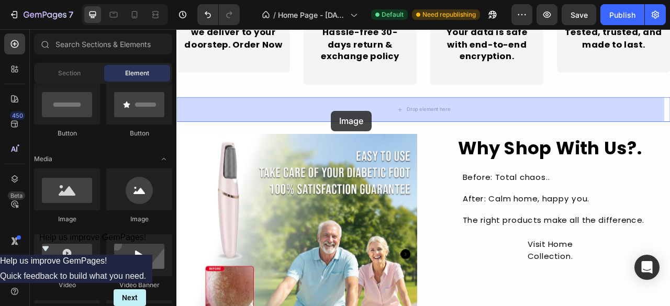
drag, startPoint x: 344, startPoint y: 235, endPoint x: 373, endPoint y: 133, distance: 106.0
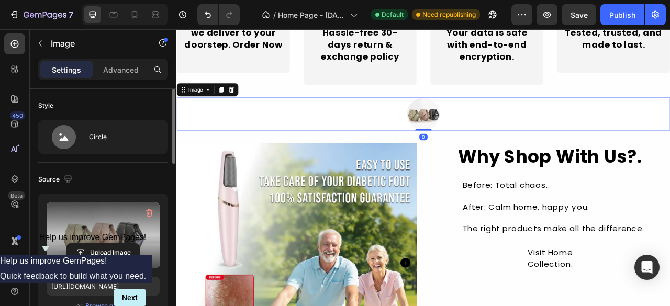
click at [87, 225] on label at bounding box center [103, 236] width 113 height 66
click at [87, 244] on input "file" at bounding box center [103, 253] width 72 height 18
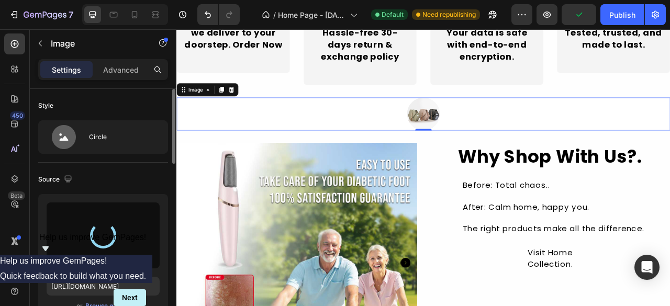
type input "https://cdn.shopify.com/s/files/1/0697/3073/0137/files/gempages_586236727098606…"
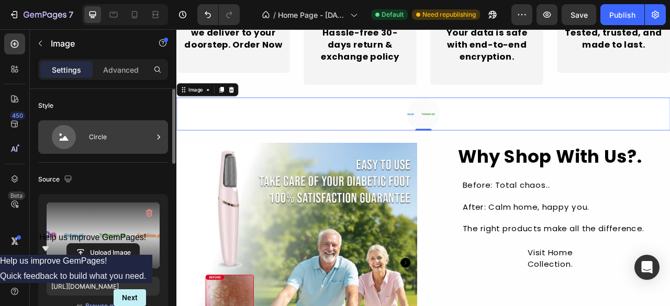
click at [96, 136] on div "Circle" at bounding box center [121, 137] width 64 height 24
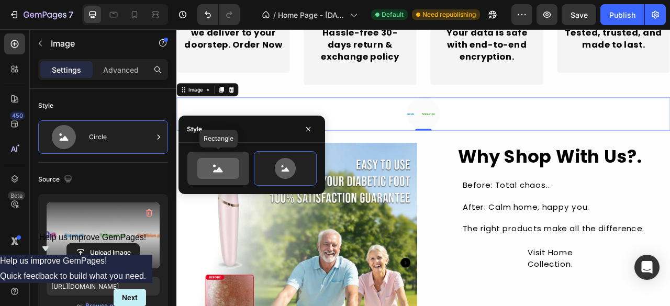
click at [198, 162] on icon at bounding box center [218, 168] width 42 height 21
type input "100"
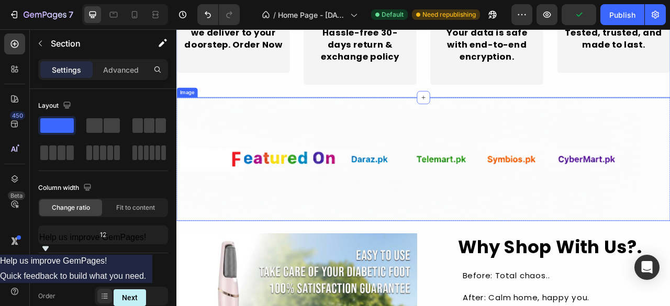
scroll to position [1470, 0]
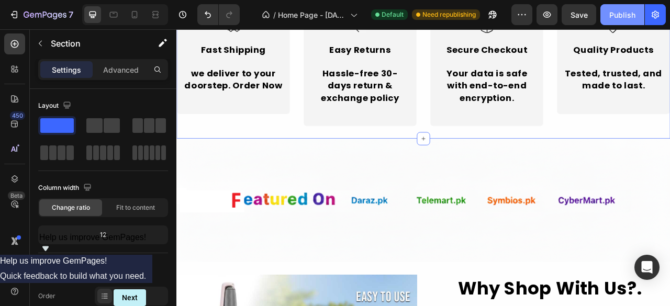
click at [625, 14] on div "Publish" at bounding box center [622, 14] width 26 height 11
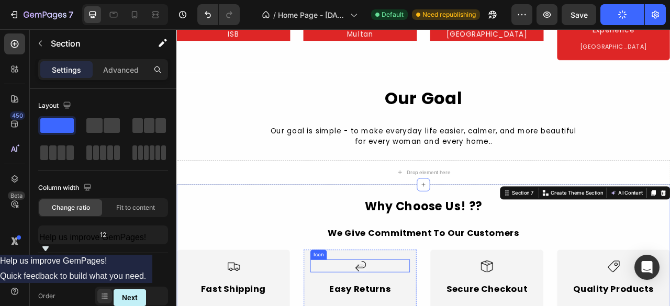
scroll to position [1052, 0]
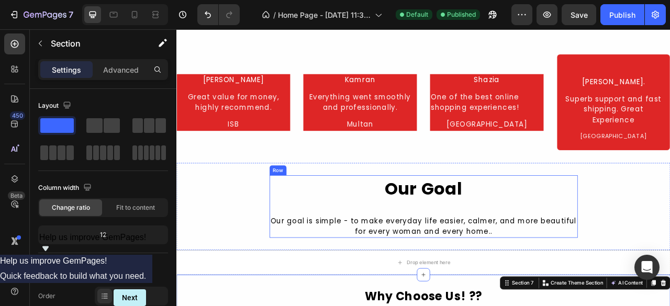
click at [449, 254] on div "Our Goal Heading Our goal is simple - to make everyday life easier, calmer, and…" at bounding box center [491, 255] width 392 height 80
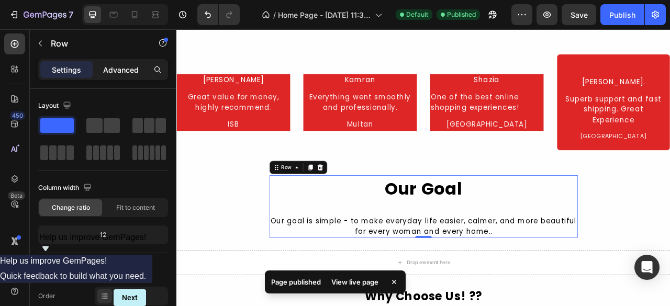
click at [128, 73] on p "Advanced" at bounding box center [121, 69] width 36 height 11
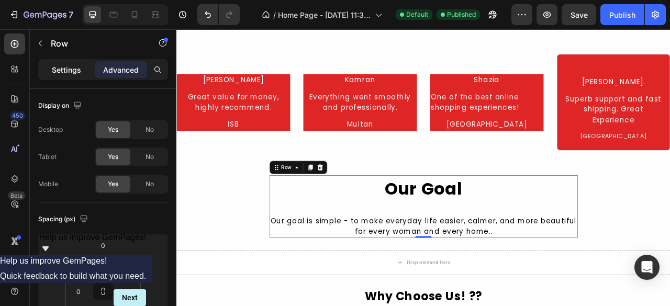
click at [60, 72] on p "Settings" at bounding box center [66, 69] width 29 height 11
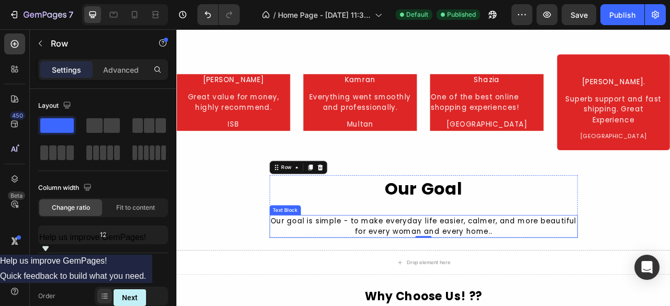
click at [421, 274] on div "Our goal is simple - to make everyday life easier, calmer, and more beautiful f…" at bounding box center [491, 280] width 392 height 29
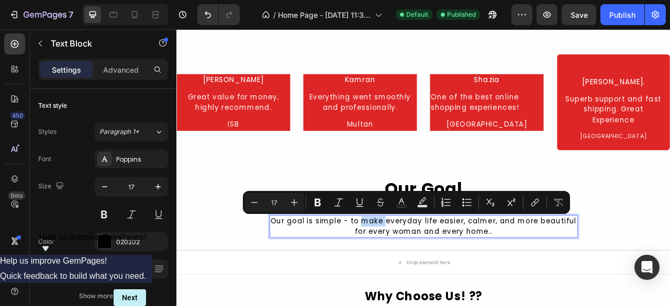
click at [421, 275] on p "Our goal is simple - to make everyday life easier, calmer, and more beautiful f…" at bounding box center [491, 280] width 390 height 27
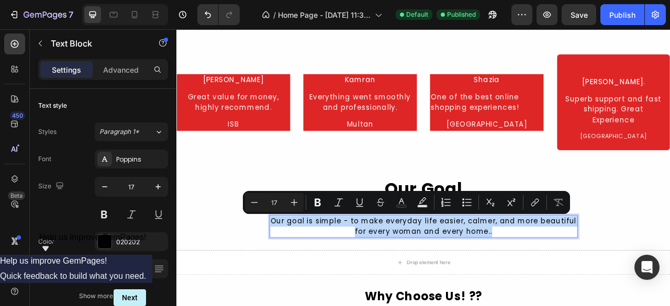
click at [421, 275] on p "Our goal is simple - to make everyday life easier, calmer, and more beautiful f…" at bounding box center [491, 280] width 390 height 27
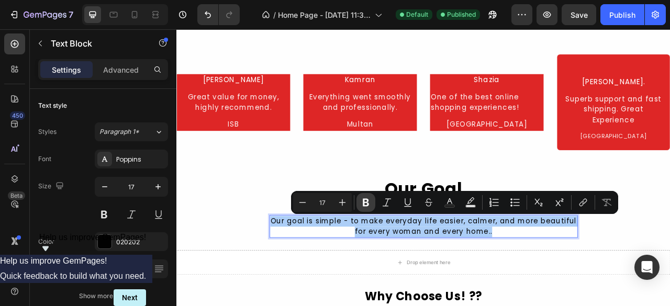
click at [367, 206] on icon "Editor contextual toolbar" at bounding box center [366, 203] width 6 height 8
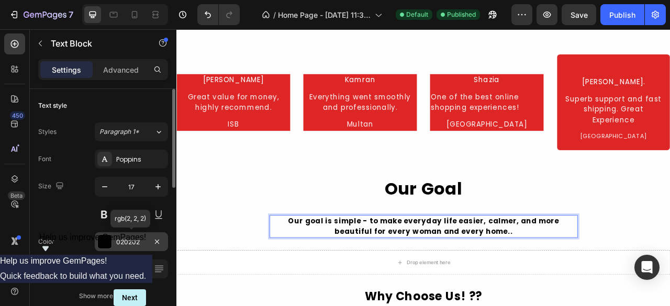
click at [118, 241] on div "020202" at bounding box center [131, 242] width 30 height 9
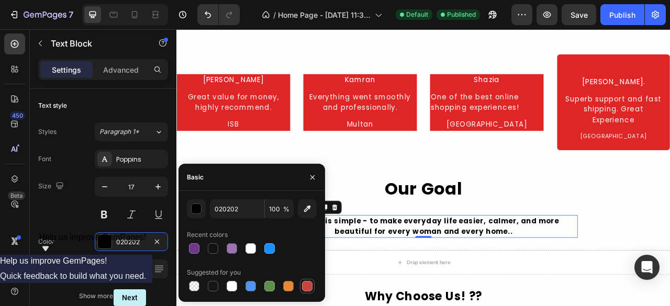
click at [304, 289] on div at bounding box center [307, 286] width 10 height 10
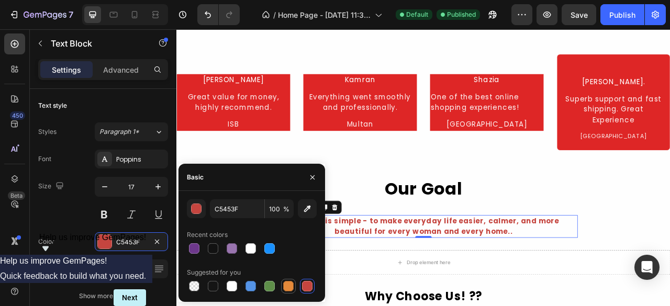
click at [292, 288] on div at bounding box center [288, 286] width 10 height 10
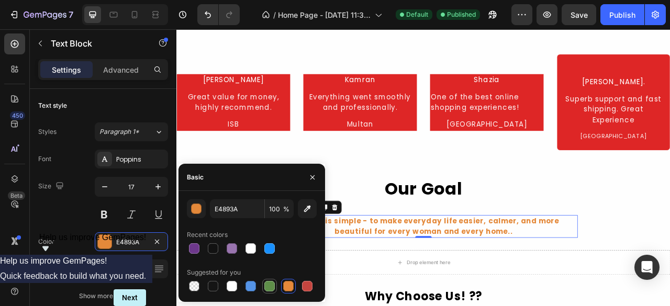
click at [272, 286] on div at bounding box center [269, 286] width 10 height 10
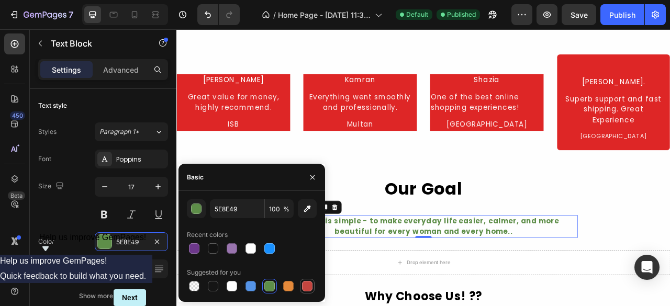
click at [311, 285] on div at bounding box center [307, 286] width 10 height 10
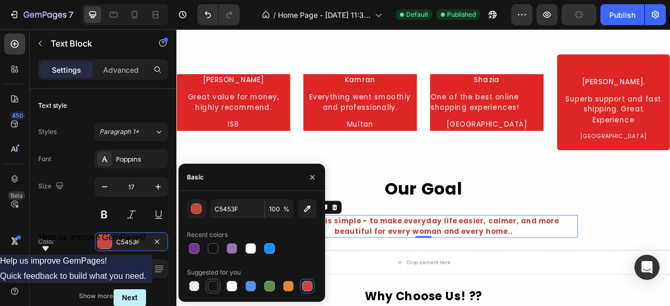
click at [217, 287] on div at bounding box center [213, 286] width 10 height 10
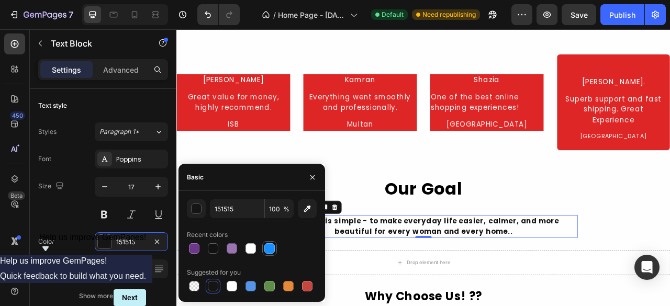
click at [271, 250] on div at bounding box center [269, 248] width 10 height 10
type input "1890FF"
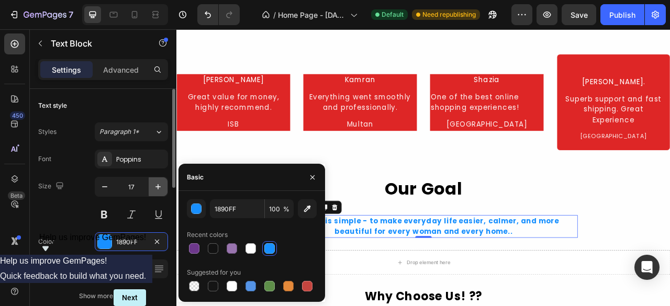
click at [159, 188] on icon "button" at bounding box center [158, 187] width 10 height 10
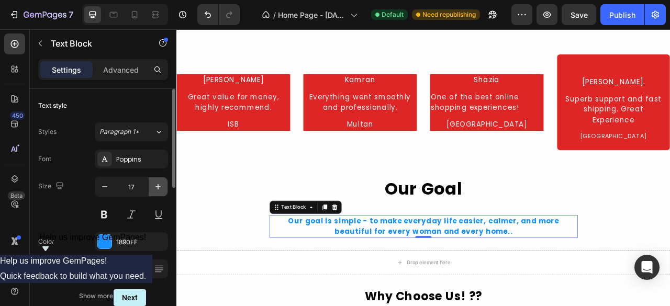
click at [159, 188] on icon "button" at bounding box center [158, 187] width 10 height 10
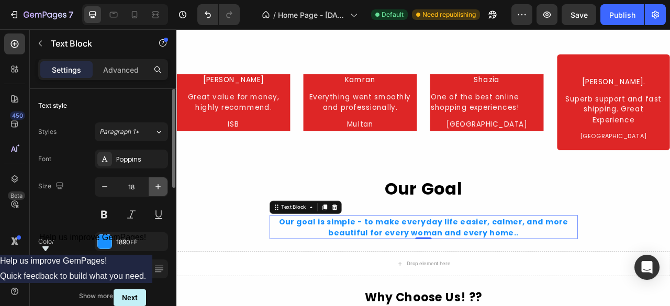
click at [159, 188] on icon "button" at bounding box center [158, 187] width 10 height 10
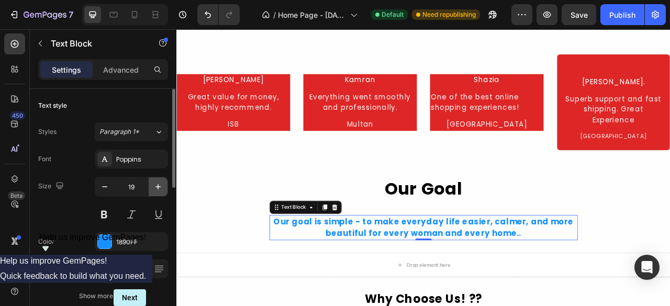
click at [159, 188] on icon "button" at bounding box center [158, 187] width 10 height 10
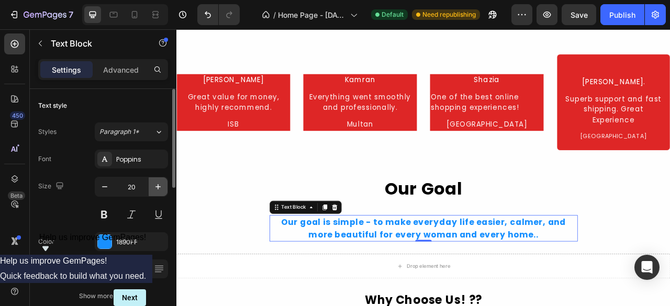
click at [159, 188] on icon "button" at bounding box center [158, 187] width 10 height 10
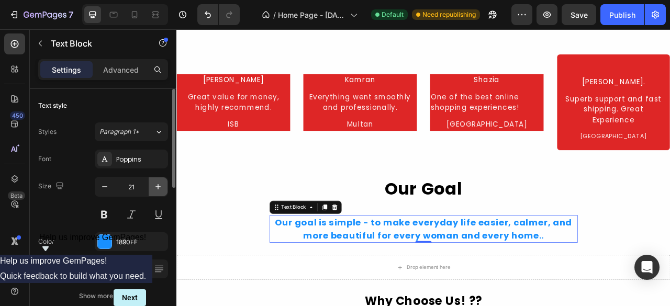
click at [159, 188] on icon "button" at bounding box center [158, 187] width 10 height 10
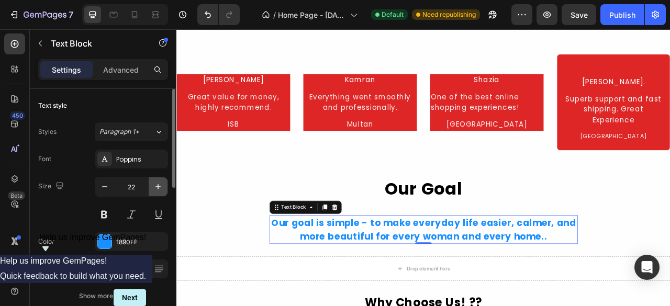
click at [159, 188] on icon "button" at bounding box center [158, 187] width 10 height 10
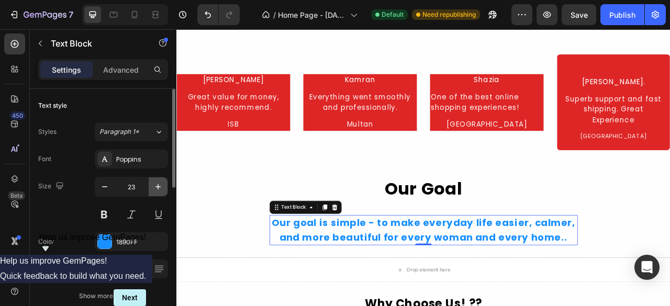
click at [159, 188] on icon "button" at bounding box center [158, 187] width 10 height 10
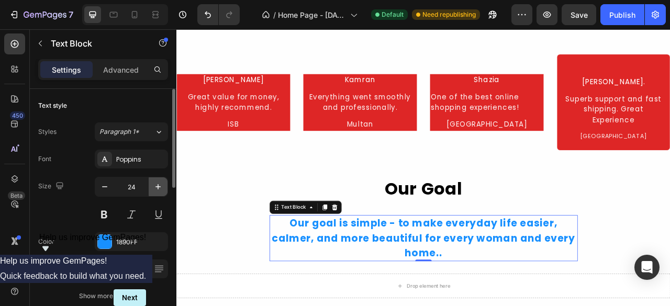
click at [159, 188] on icon "button" at bounding box center [158, 187] width 10 height 10
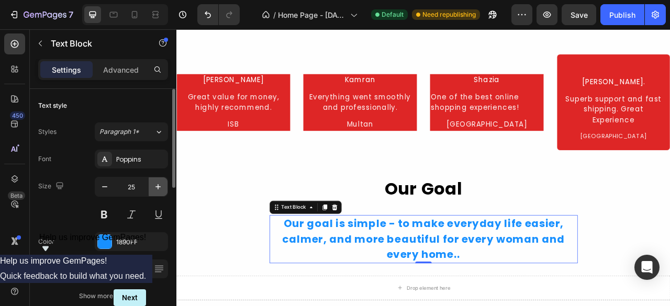
click at [159, 188] on icon "button" at bounding box center [158, 187] width 10 height 10
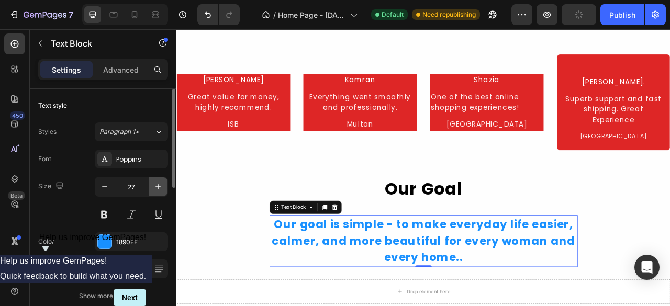
click at [159, 188] on icon "button" at bounding box center [158, 187] width 10 height 10
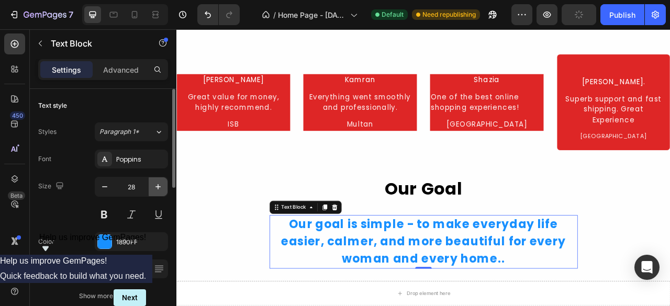
click at [159, 188] on icon "button" at bounding box center [158, 187] width 10 height 10
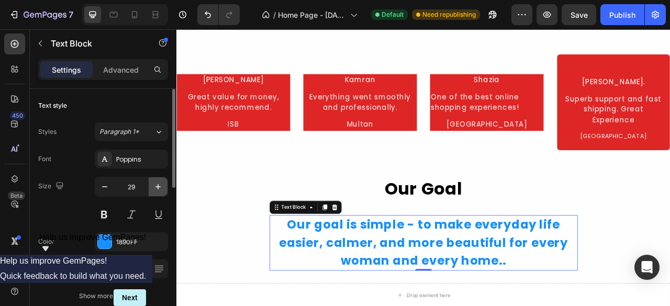
click at [159, 188] on icon "button" at bounding box center [158, 187] width 10 height 10
type input "30"
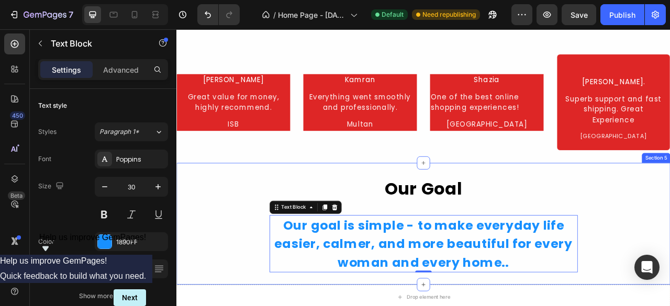
click at [216, 279] on div "Our Goal Heading Our goal is simple - to make everyday life easier, calmer, and…" at bounding box center [490, 277] width 628 height 124
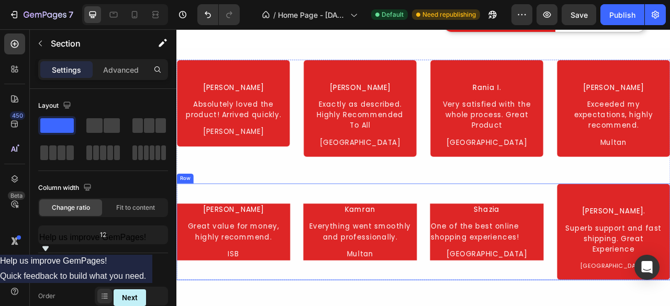
scroll to position [842, 0]
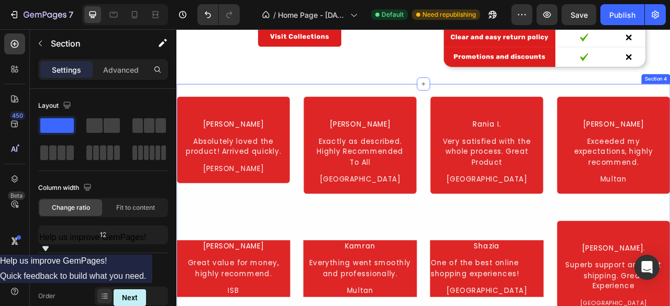
click at [399, 107] on div "Fatima A. Text Block Absolutely loved the product! Arrived quickly. Text Block …" at bounding box center [490, 255] width 628 height 312
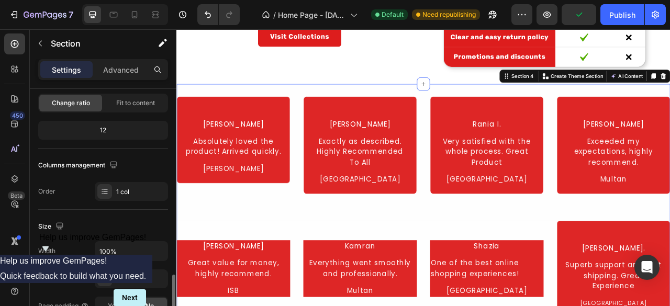
scroll to position [262, 0]
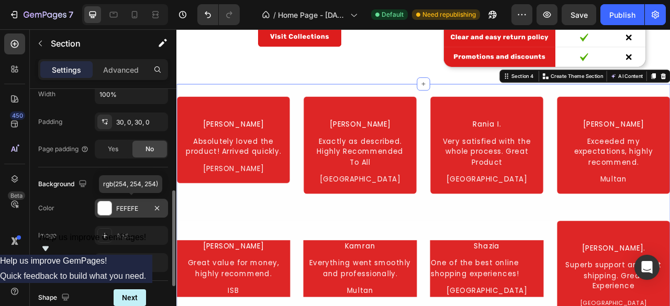
click at [107, 209] on div at bounding box center [105, 209] width 14 height 14
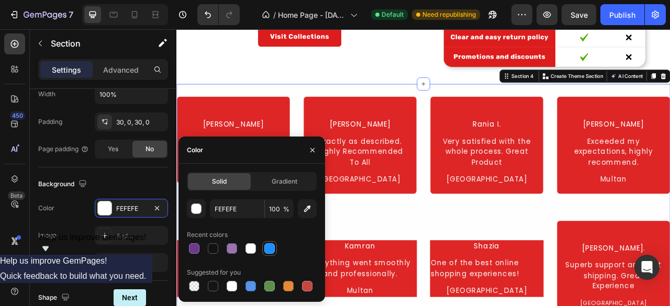
click at [269, 251] on div at bounding box center [269, 248] width 10 height 10
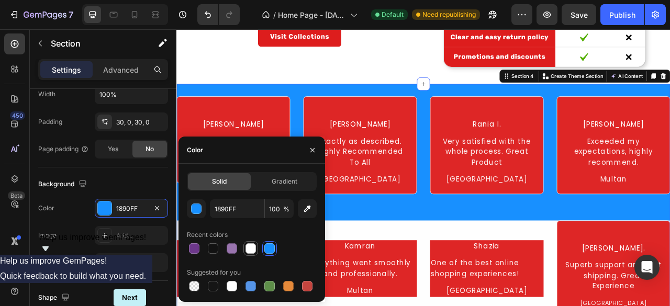
click at [254, 250] on div at bounding box center [250, 248] width 10 height 10
type input "FFFFFF"
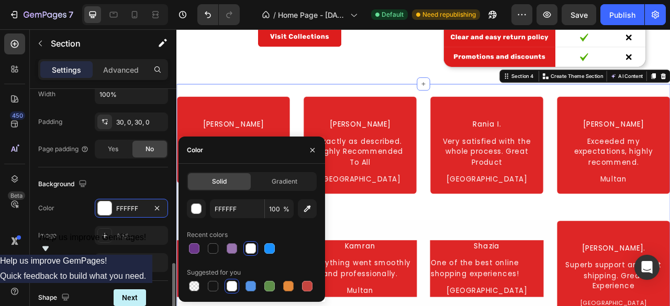
scroll to position [366, 0]
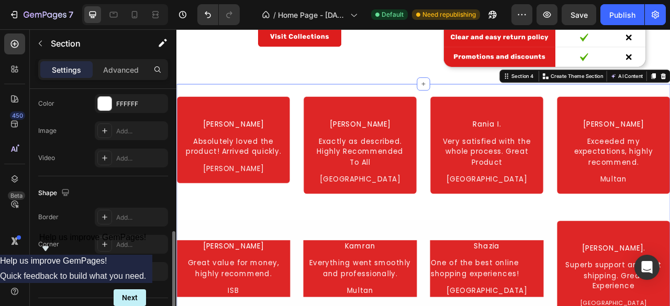
click at [81, 218] on div "Border Add..." at bounding box center [103, 217] width 130 height 19
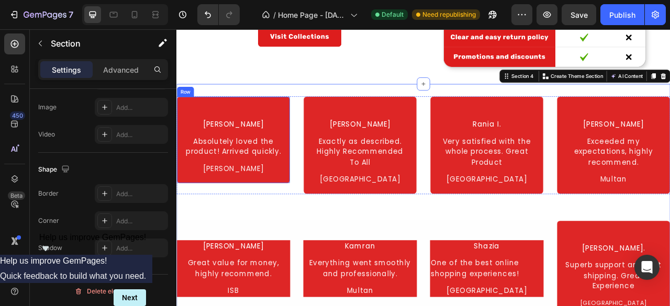
click at [290, 136] on div "Fatima A. Text Block Absolutely loved the product! Arrived quickly. Text Block …" at bounding box center [248, 170] width 144 height 111
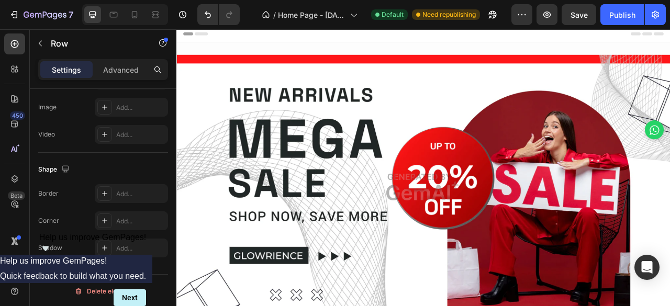
scroll to position [0, 0]
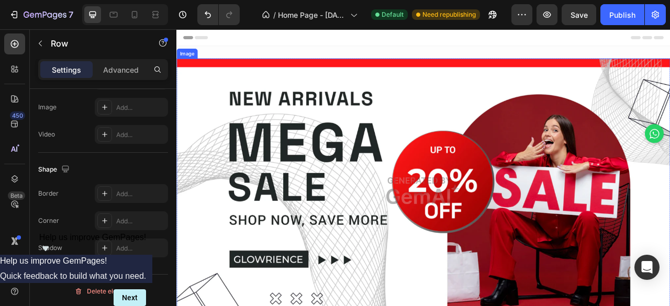
click at [369, 225] on img at bounding box center [490, 234] width 628 height 337
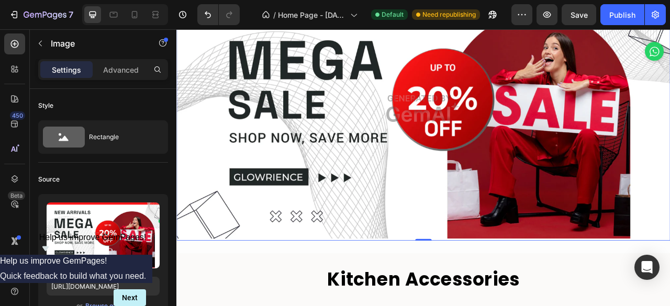
scroll to position [52, 0]
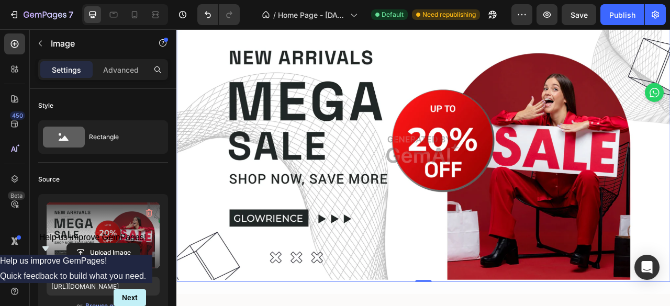
click at [116, 231] on label at bounding box center [103, 236] width 113 height 66
click at [116, 244] on input "file" at bounding box center [103, 253] width 72 height 18
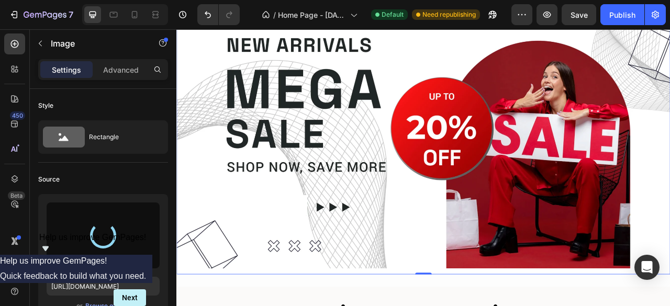
type input "https://cdn.shopify.com/s/files/1/0697/3073/0137/files/gempages_586236727098606…"
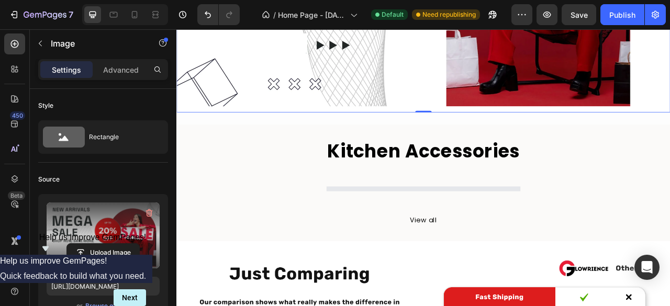
scroll to position [262, 0]
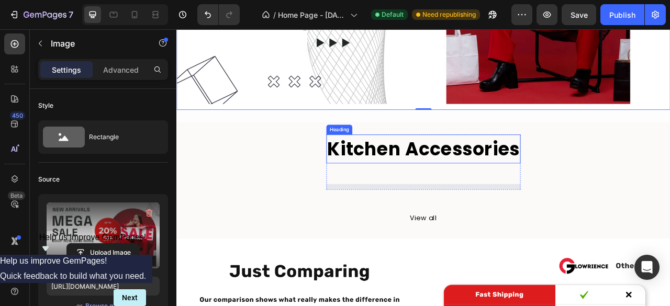
click at [393, 194] on h2 "Kitchen Accessories" at bounding box center [490, 181] width 247 height 37
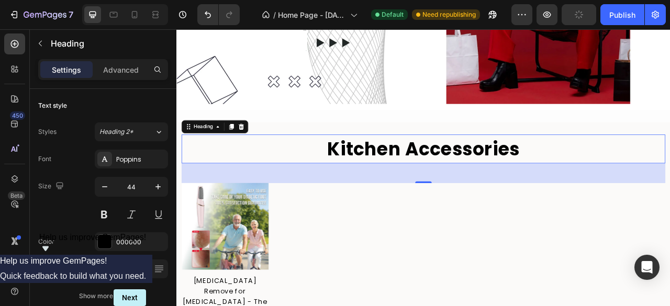
click at [404, 171] on h2 "Kitchen Accessories" at bounding box center [491, 181] width 616 height 37
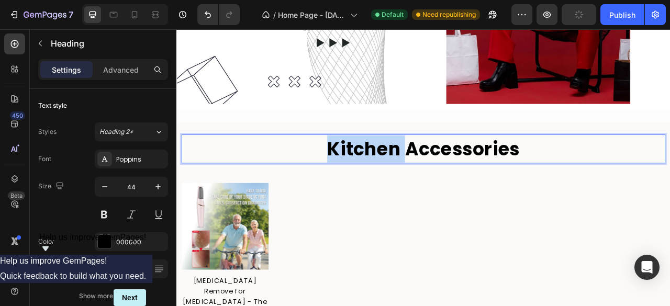
click at [404, 171] on p "Kitchen Accessories" at bounding box center [490, 181] width 613 height 35
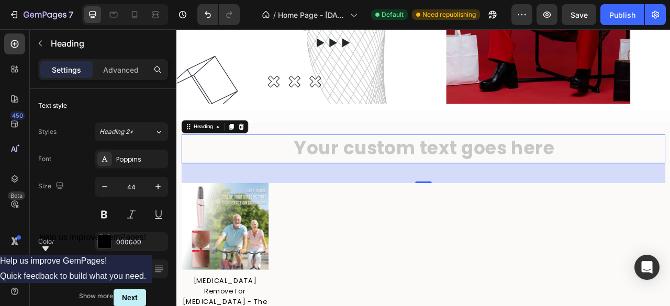
click at [384, 174] on h2 "Rich Text Editor. Editing area: main" at bounding box center [491, 181] width 616 height 37
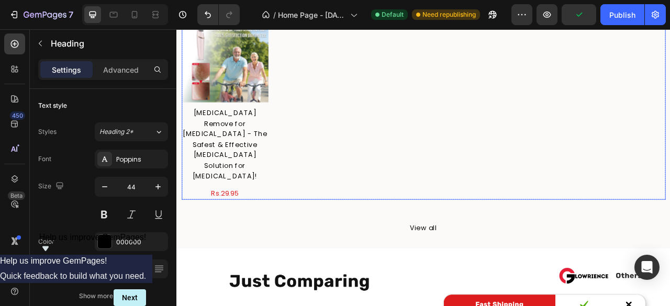
scroll to position [523, 0]
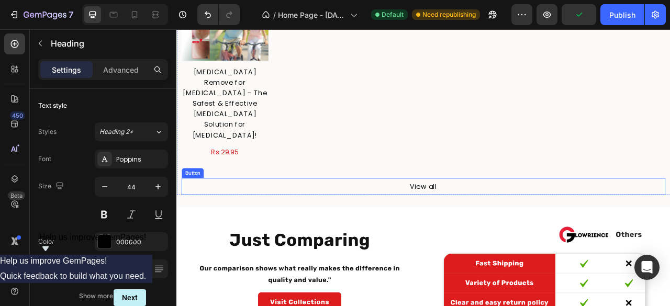
click at [476, 223] on div "View all" at bounding box center [490, 230] width 35 height 14
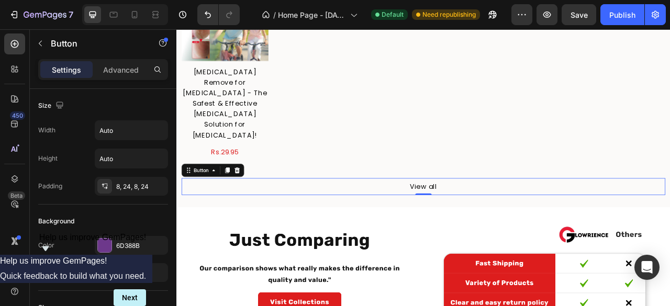
click at [428, 219] on div "View all Button 0" at bounding box center [491, 230] width 616 height 22
click at [226, 188] on div "OUR PRODUCTS Heading Product Images Callus Remove for Diabetic Foot - The Safes…" at bounding box center [491, 68] width 616 height 343
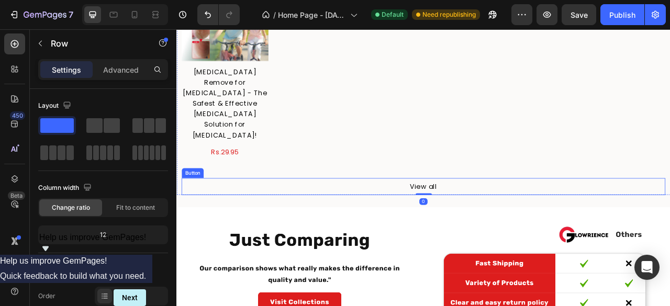
click at [273, 219] on div "View all Button" at bounding box center [491, 230] width 616 height 22
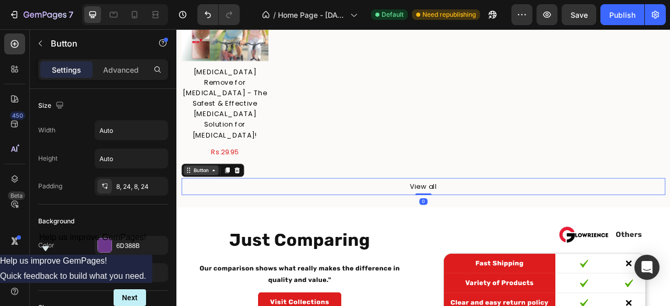
click at [225, 205] on icon at bounding box center [223, 209] width 8 height 8
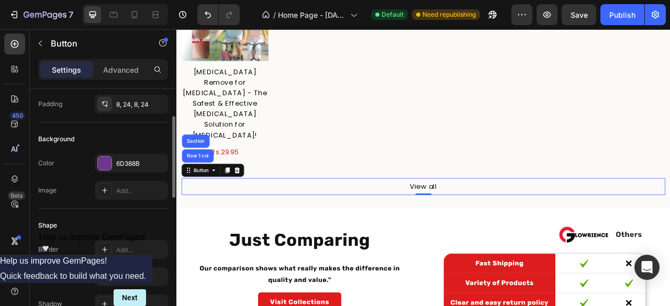
scroll to position [0, 0]
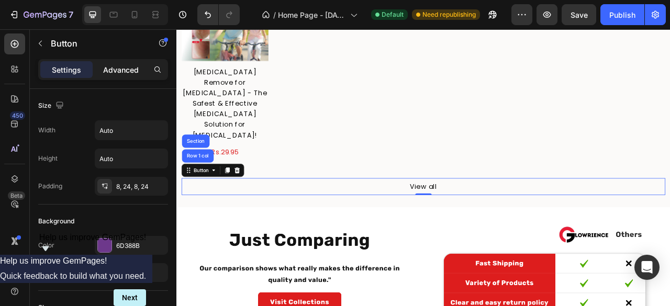
click at [135, 69] on p "Advanced" at bounding box center [121, 69] width 36 height 11
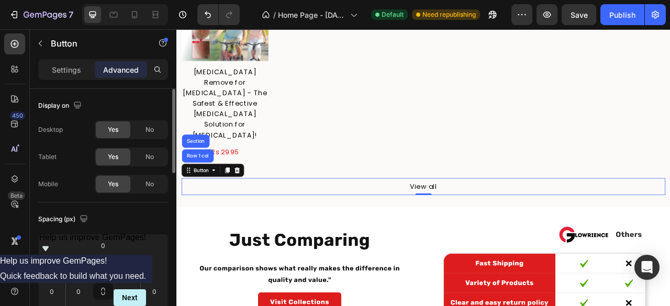
click at [79, 135] on div "Desktop Yes No" at bounding box center [103, 129] width 130 height 19
click at [70, 70] on p "Settings" at bounding box center [66, 69] width 29 height 11
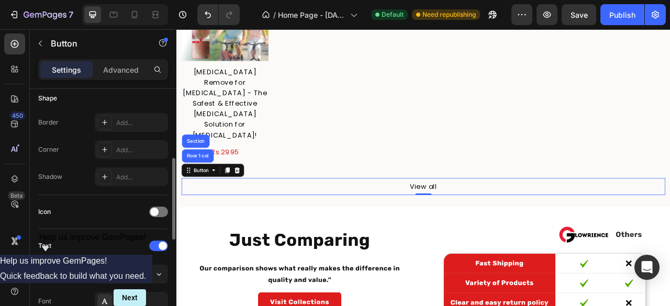
scroll to position [262, 0]
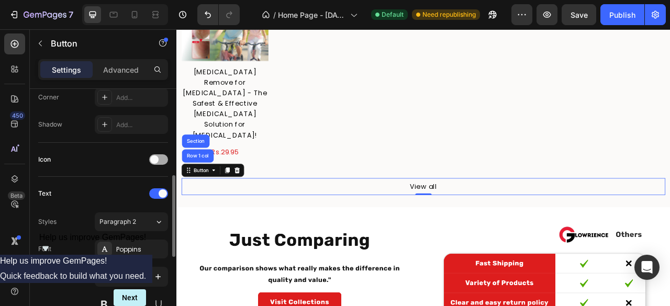
click at [155, 154] on div at bounding box center [158, 159] width 19 height 10
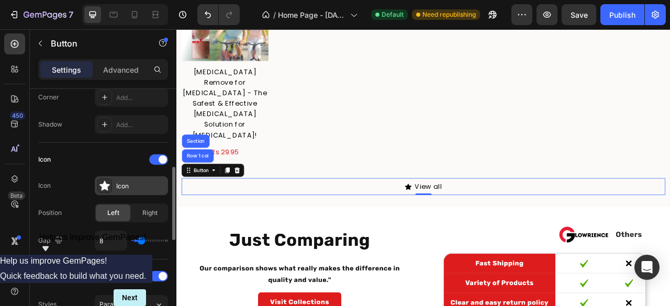
click at [120, 185] on div "Icon" at bounding box center [140, 186] width 49 height 9
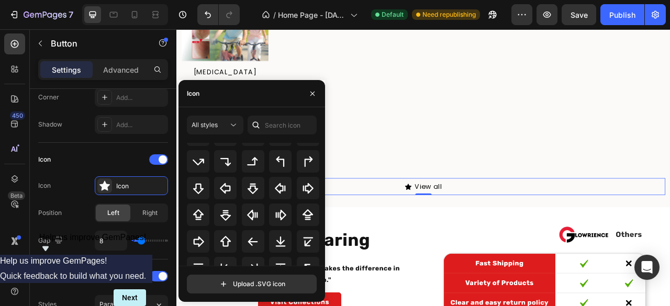
scroll to position [354, 0]
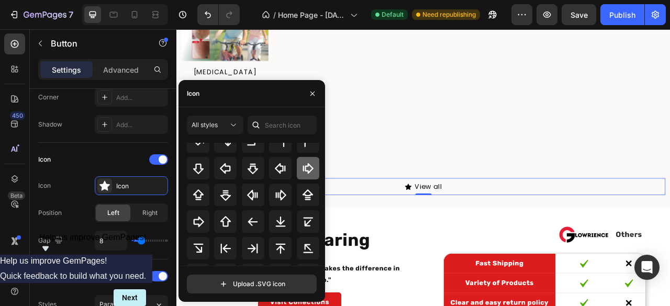
click at [301, 170] on icon at bounding box center [307, 168] width 13 height 13
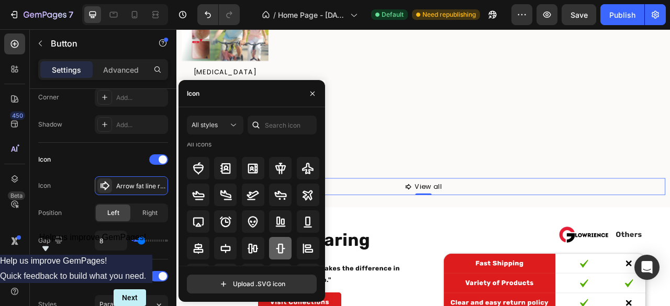
scroll to position [0, 0]
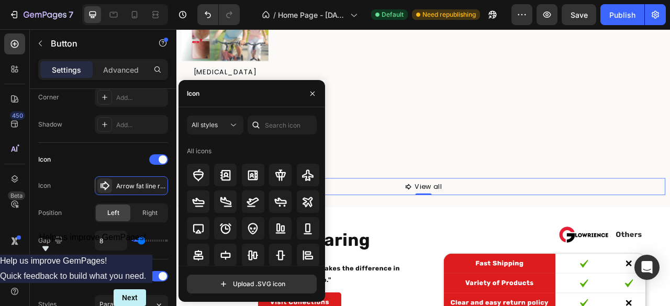
click at [223, 149] on div "All icons" at bounding box center [253, 151] width 133 height 17
click at [282, 125] on input "text" at bounding box center [282, 125] width 69 height 19
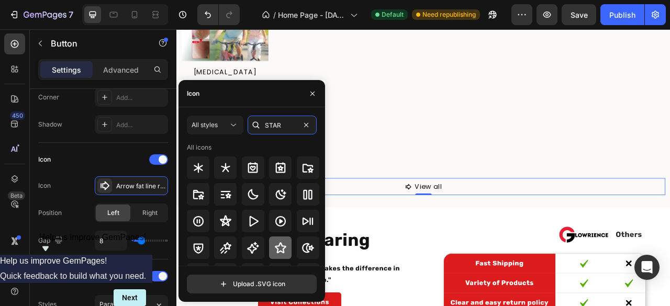
type input "STAR"
click at [276, 255] on div at bounding box center [280, 248] width 23 height 23
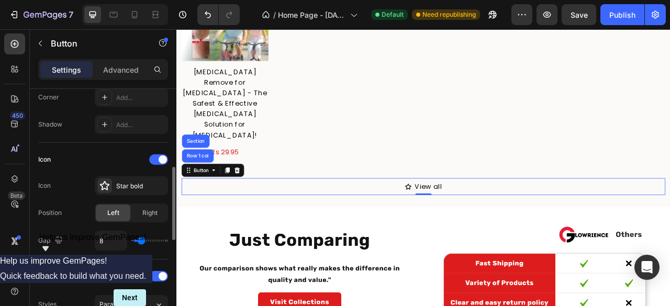
click at [88, 165] on div "Icon" at bounding box center [103, 159] width 130 height 17
click at [148, 241] on div "8" at bounding box center [131, 241] width 73 height 20
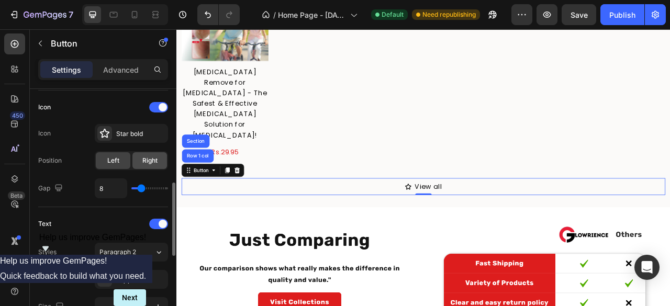
click at [141, 160] on div "Right" at bounding box center [149, 160] width 35 height 17
click at [120, 159] on div "Left" at bounding box center [113, 160] width 35 height 17
click at [76, 170] on div "Icon Icon Star bold Position Left Right Gap 8" at bounding box center [103, 148] width 130 height 99
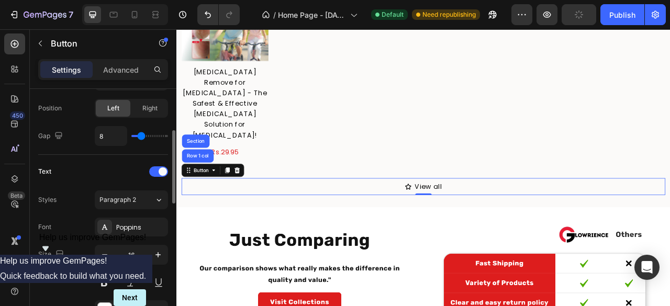
scroll to position [419, 0]
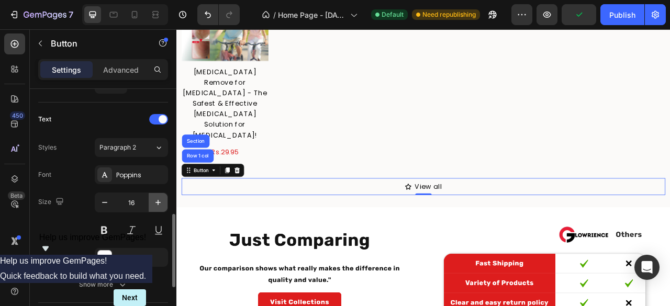
click at [154, 199] on icon "button" at bounding box center [158, 202] width 10 height 10
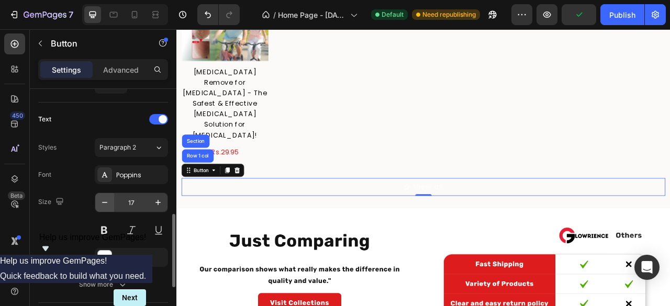
click at [105, 202] on icon "button" at bounding box center [104, 202] width 5 height 1
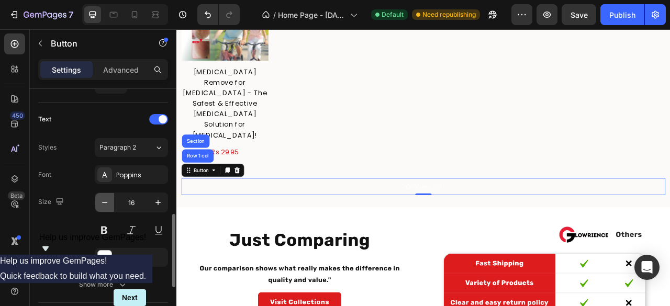
click at [106, 202] on icon "button" at bounding box center [104, 202] width 5 height 1
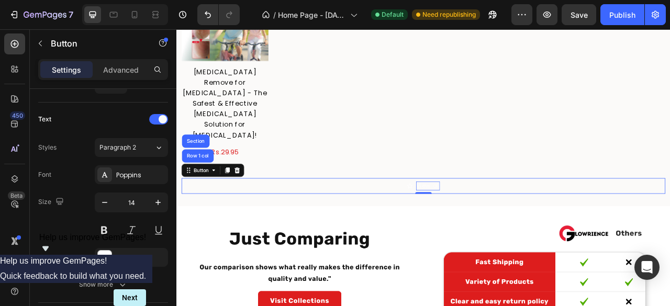
click at [491, 223] on div "View all" at bounding box center [496, 229] width 31 height 12
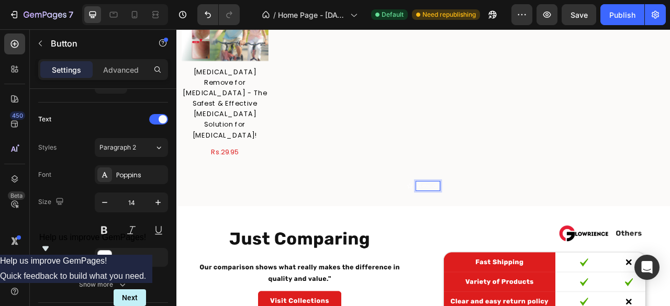
click at [494, 223] on p "View all" at bounding box center [496, 229] width 31 height 12
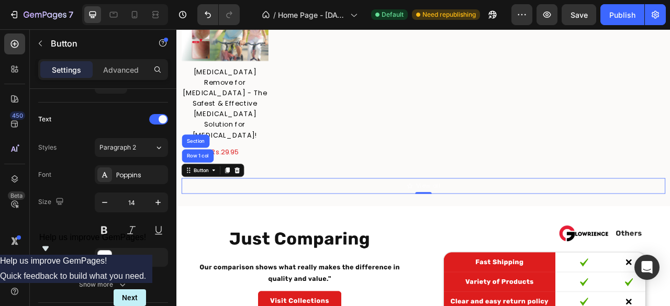
click at [532, 219] on div "View all Button Row 1 col Section 0" at bounding box center [491, 229] width 616 height 20
click at [494, 223] on p "View all" at bounding box center [496, 229] width 31 height 12
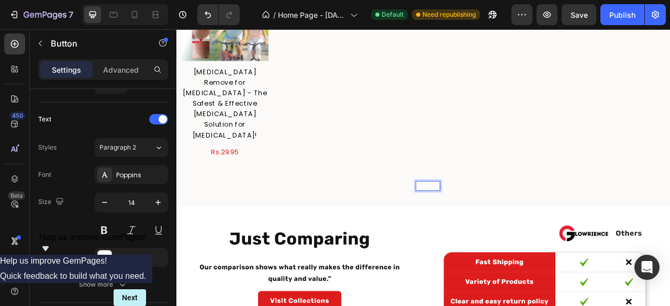
click at [418, 219] on div "View all Button Row 1 col Section 0" at bounding box center [491, 229] width 616 height 20
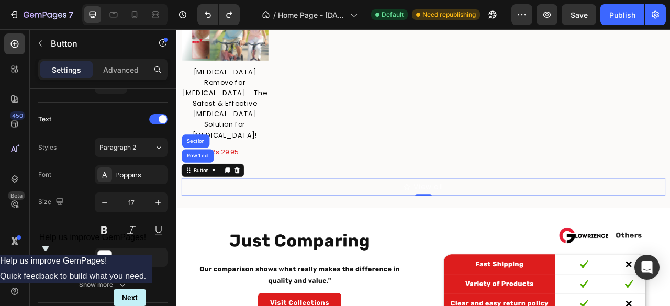
type input "16"
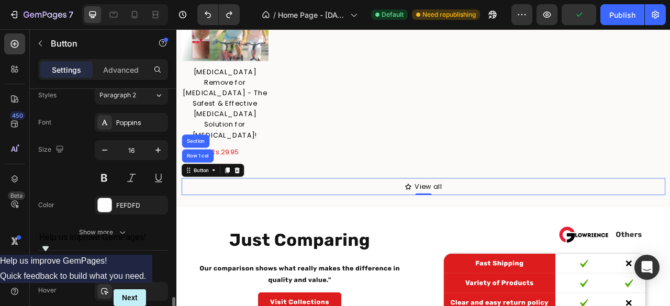
scroll to position [523, 0]
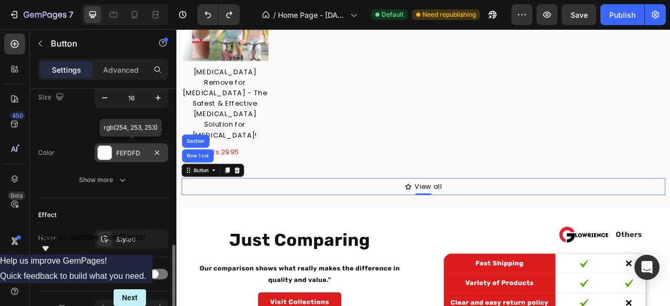
click at [108, 152] on div at bounding box center [105, 153] width 14 height 14
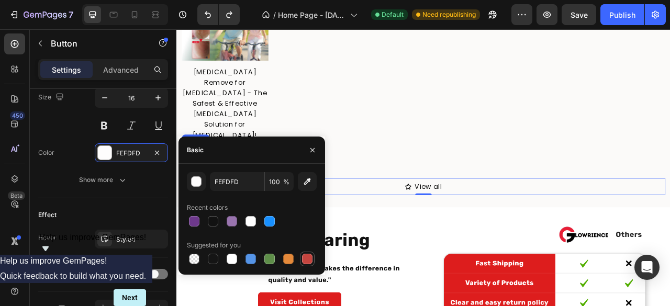
click at [305, 261] on div at bounding box center [307, 259] width 10 height 10
click at [272, 221] on div at bounding box center [269, 221] width 10 height 10
click at [308, 261] on div at bounding box center [307, 259] width 10 height 10
type input "C5453F"
click at [110, 127] on button at bounding box center [104, 125] width 19 height 19
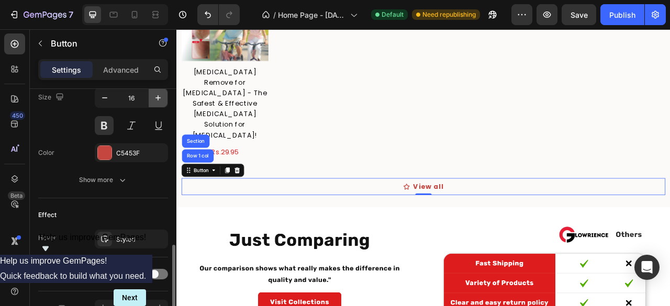
click at [155, 98] on icon "button" at bounding box center [158, 98] width 10 height 10
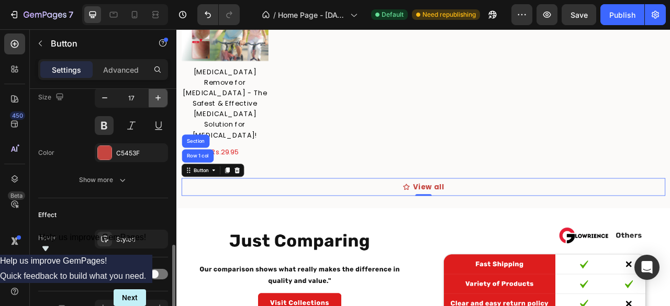
click at [155, 98] on icon "button" at bounding box center [158, 98] width 10 height 10
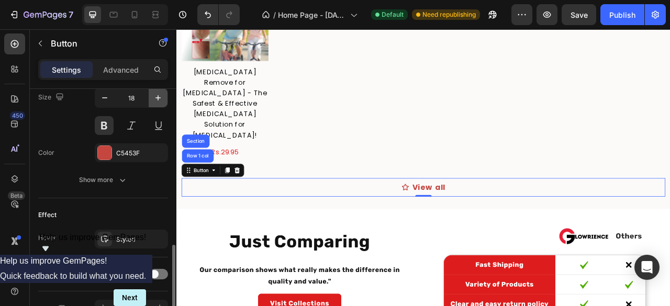
click at [155, 98] on icon "button" at bounding box center [158, 98] width 10 height 10
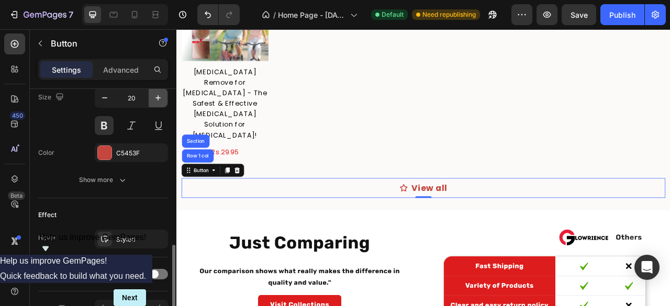
click at [155, 98] on icon "button" at bounding box center [158, 98] width 10 height 10
click at [156, 98] on icon "button" at bounding box center [158, 98] width 10 height 10
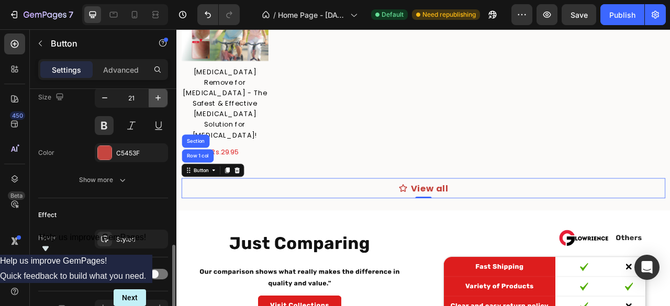
click at [156, 98] on icon "button" at bounding box center [158, 98] width 10 height 10
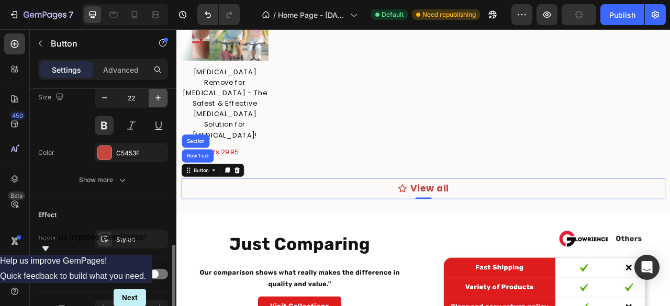
click at [156, 98] on icon "button" at bounding box center [158, 98] width 10 height 10
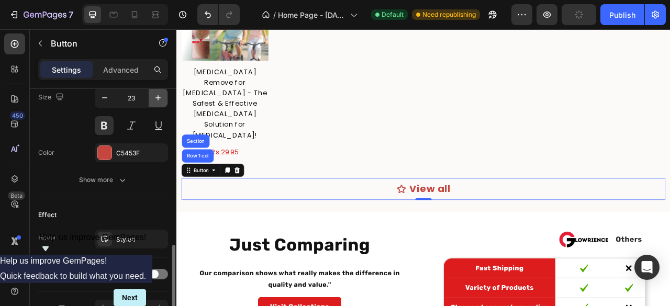
click at [156, 98] on icon "button" at bounding box center [158, 98] width 10 height 10
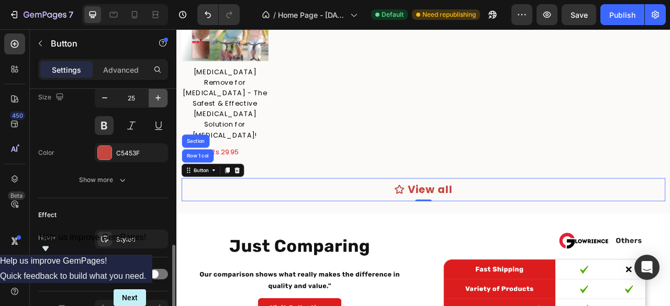
click at [156, 98] on icon "button" at bounding box center [158, 98] width 10 height 10
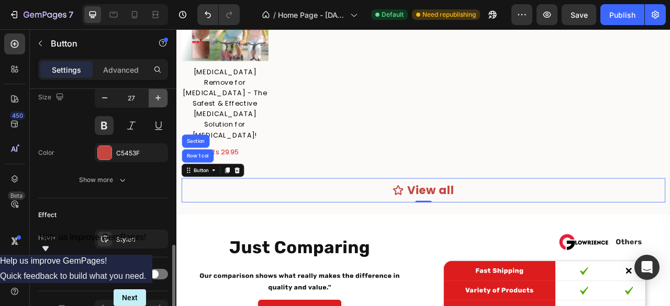
click at [156, 98] on icon "button" at bounding box center [158, 98] width 10 height 10
type input "28"
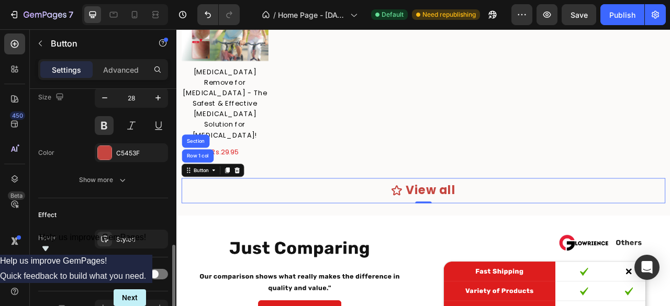
click at [61, 167] on div "Font Poppins Size 28 Color C5453F Show more" at bounding box center [103, 125] width 130 height 129
click at [99, 159] on div "C5453F" at bounding box center [131, 152] width 73 height 19
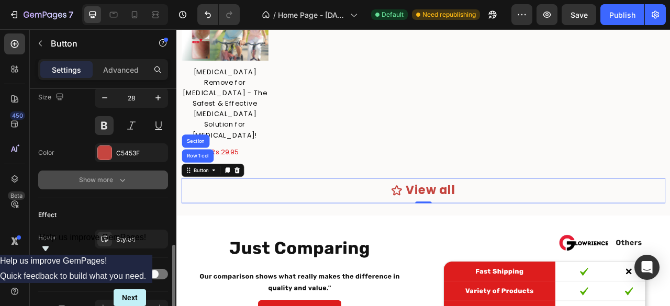
click at [69, 175] on button "Show more" at bounding box center [103, 180] width 130 height 19
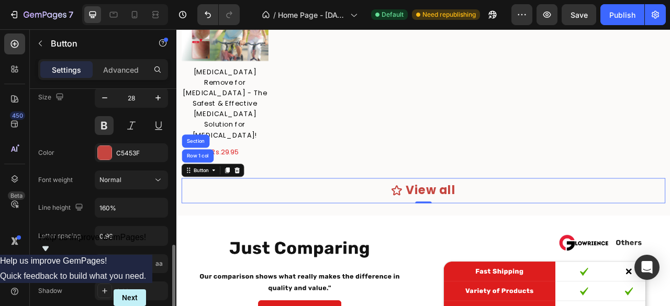
click at [70, 162] on div "Font Poppins Size 28 Color C5453F Font weight Normal Line height 160% Letter sp…" at bounding box center [103, 194] width 130 height 267
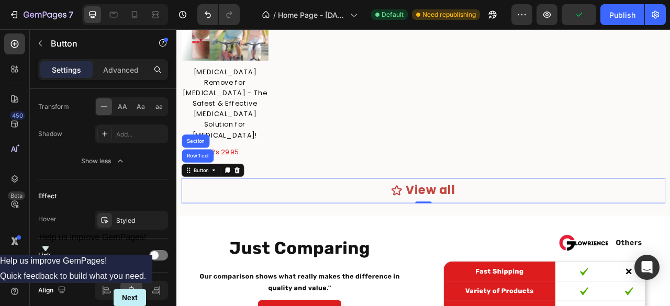
scroll to position [721, 0]
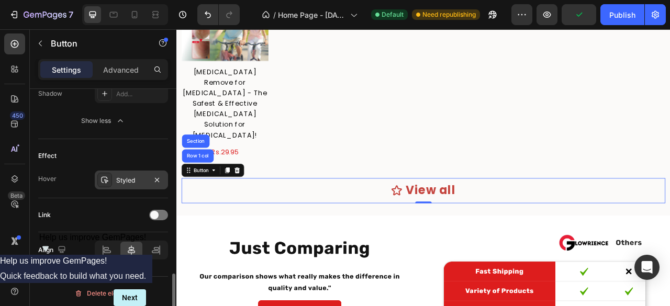
click at [121, 180] on div "Styled" at bounding box center [131, 180] width 30 height 9
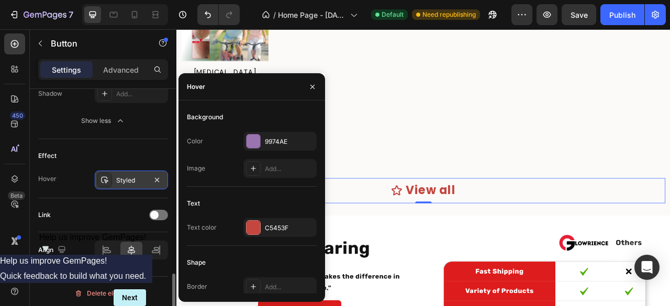
click at [121, 180] on div "Styled" at bounding box center [131, 180] width 30 height 9
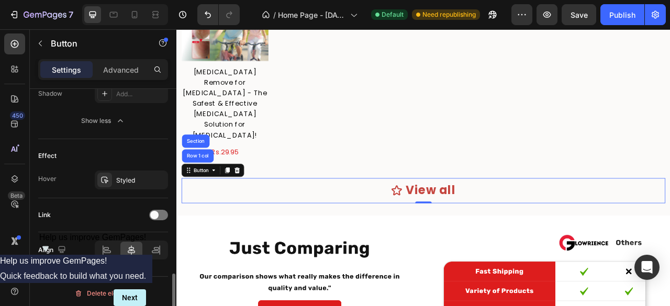
click at [77, 207] on div "Link" at bounding box center [103, 215] width 130 height 17
click at [157, 211] on span at bounding box center [154, 215] width 8 height 8
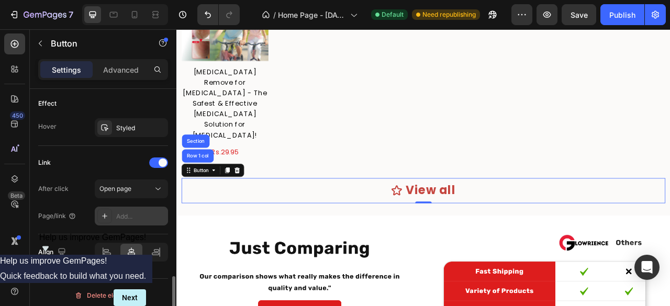
scroll to position [775, 0]
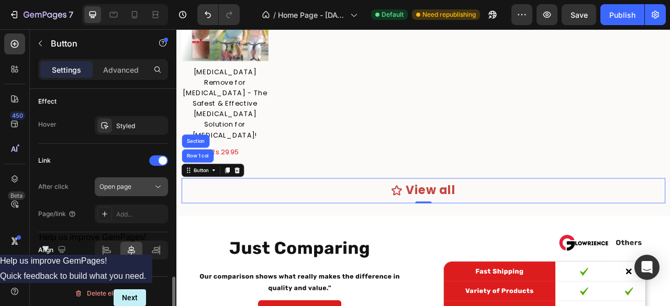
click at [126, 186] on span "Open page" at bounding box center [115, 187] width 32 height 8
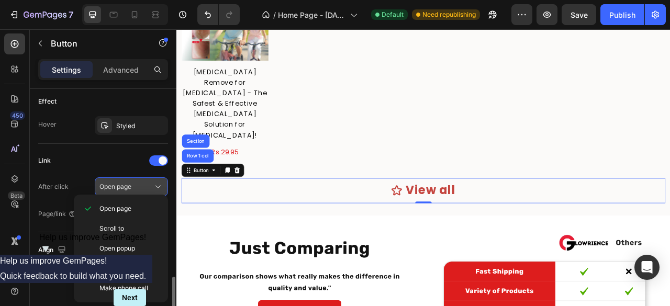
click at [126, 186] on span "Open page" at bounding box center [115, 187] width 32 height 8
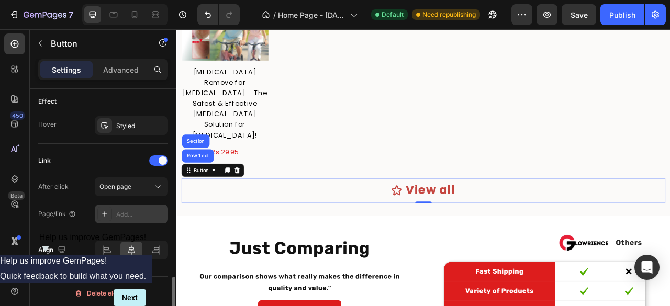
click at [120, 210] on div "Add..." at bounding box center [140, 214] width 49 height 9
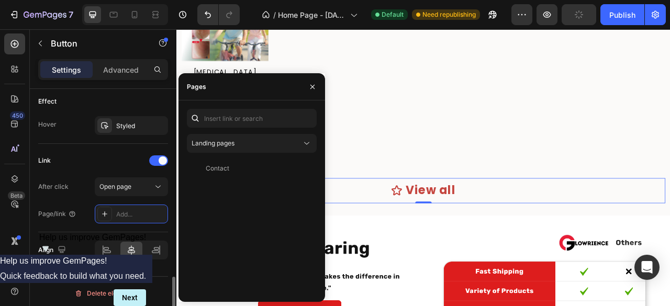
click at [115, 154] on div "Link" at bounding box center [103, 160] width 130 height 17
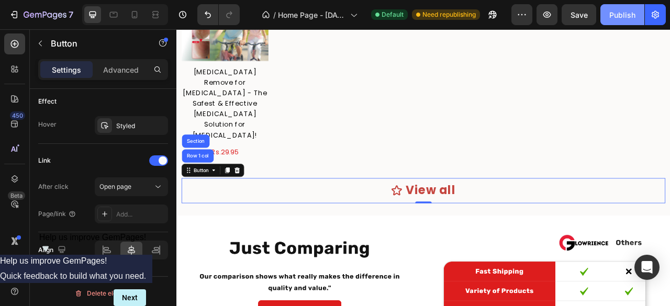
click at [629, 9] on div "Publish" at bounding box center [622, 14] width 26 height 11
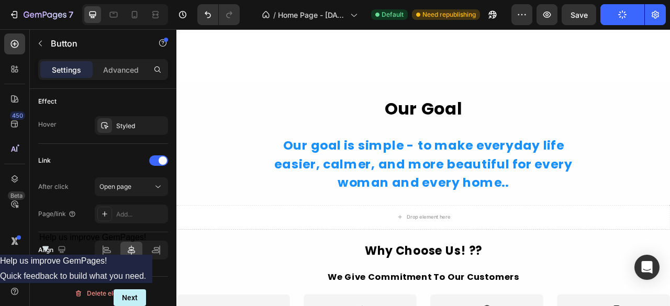
scroll to position [1256, 0]
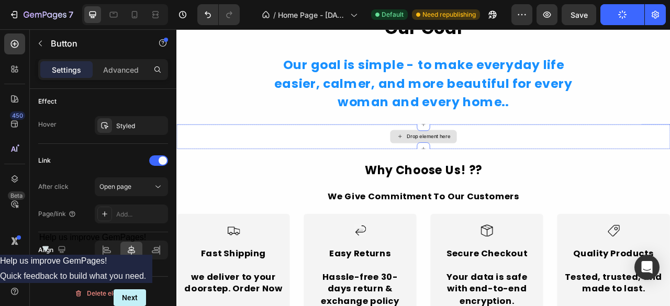
click at [434, 104] on strong "Our goal is simple - to make everyday life easier, calmer, and more beautiful f…" at bounding box center [490, 98] width 379 height 70
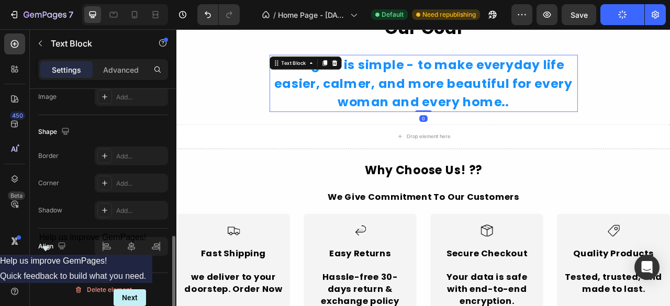
scroll to position [0, 0]
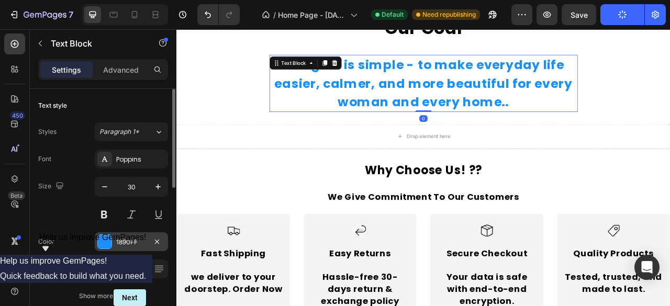
click at [106, 242] on div at bounding box center [105, 242] width 14 height 14
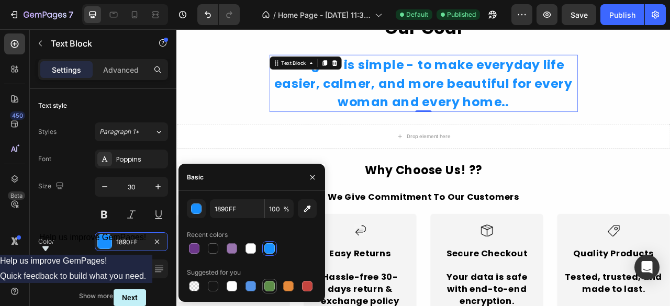
click at [270, 287] on div at bounding box center [269, 286] width 10 height 10
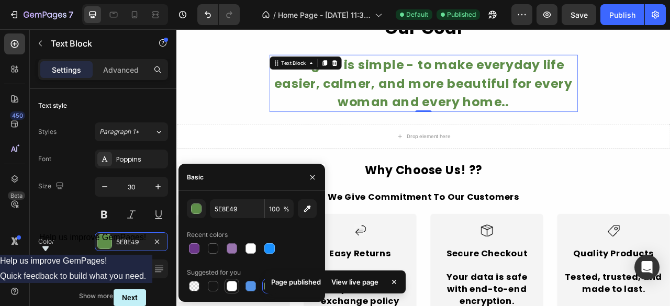
click at [232, 289] on div at bounding box center [232, 286] width 10 height 10
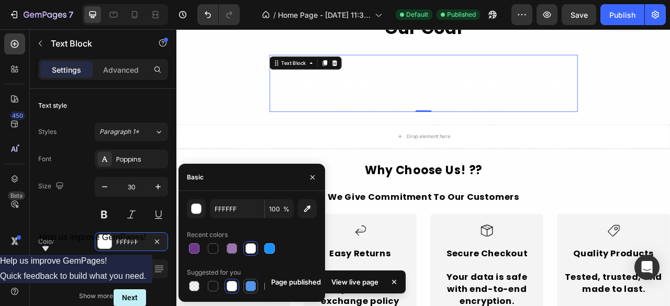
click at [251, 287] on div at bounding box center [250, 286] width 10 height 10
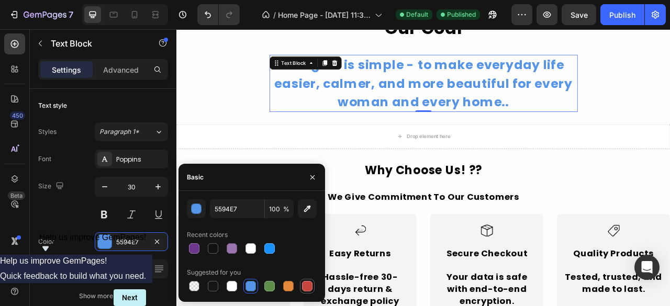
click at [306, 289] on div at bounding box center [307, 286] width 10 height 10
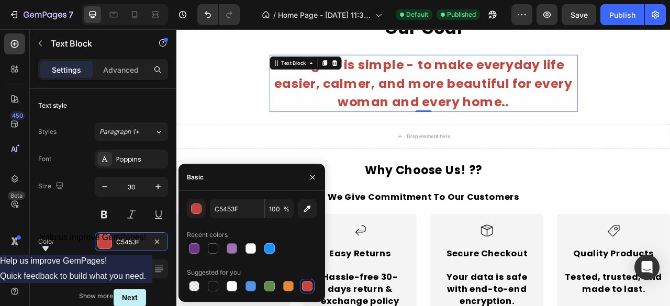
click at [288, 286] on div at bounding box center [288, 286] width 10 height 10
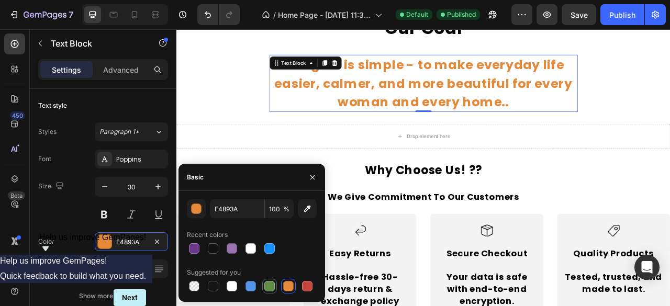
click at [275, 288] on div at bounding box center [269, 286] width 13 height 13
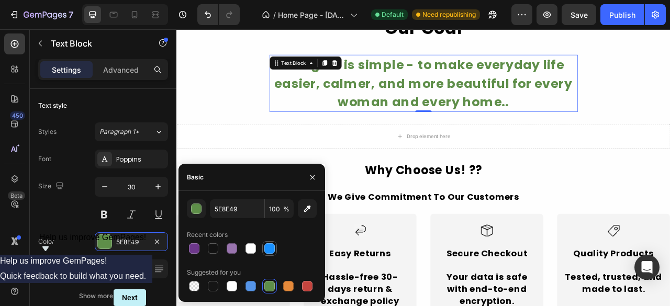
click at [268, 247] on div at bounding box center [269, 248] width 10 height 10
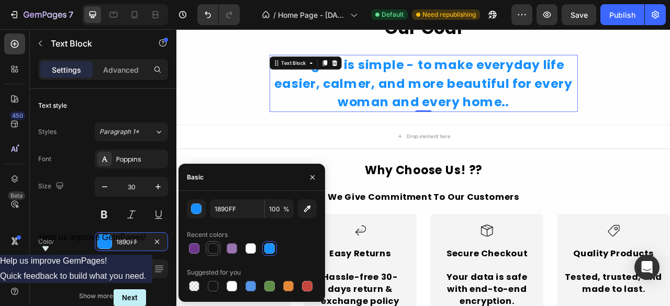
click at [216, 249] on div at bounding box center [213, 248] width 10 height 10
type input "121212"
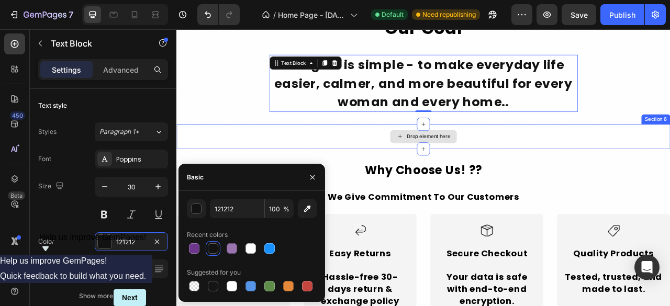
click at [346, 159] on div "Drop element here" at bounding box center [490, 165] width 628 height 31
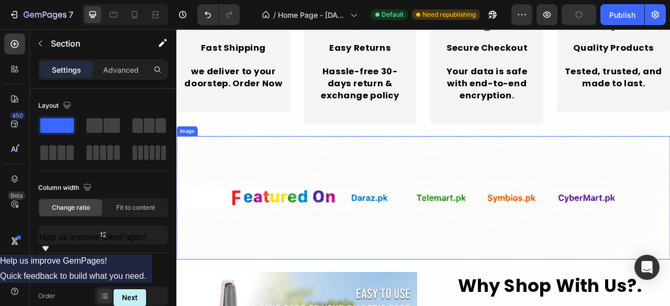
scroll to position [1570, 0]
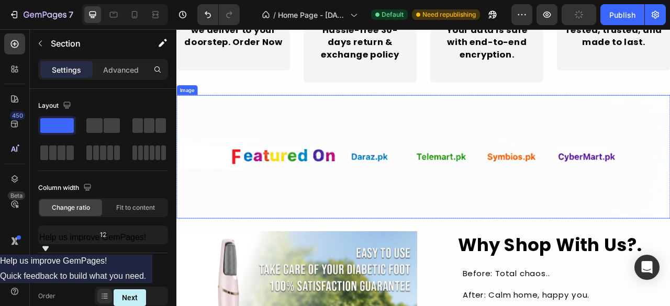
click at [333, 159] on img at bounding box center [490, 191] width 628 height 157
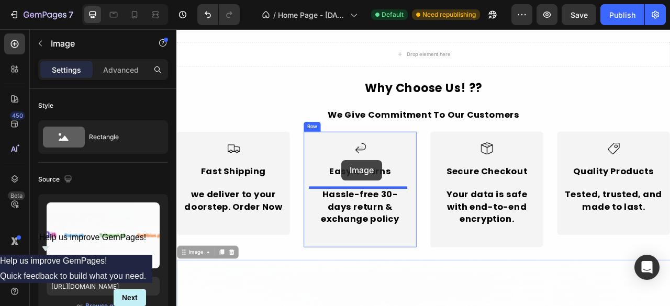
scroll to position [1309, 0]
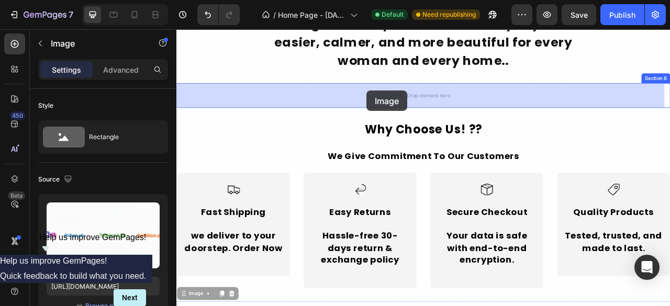
drag, startPoint x: 384, startPoint y: 252, endPoint x: 418, endPoint y: 107, distance: 148.4
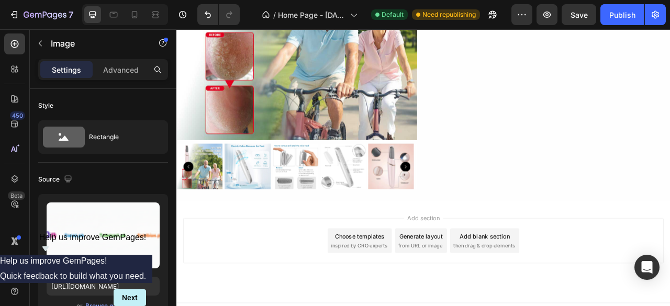
scroll to position [2002, 0]
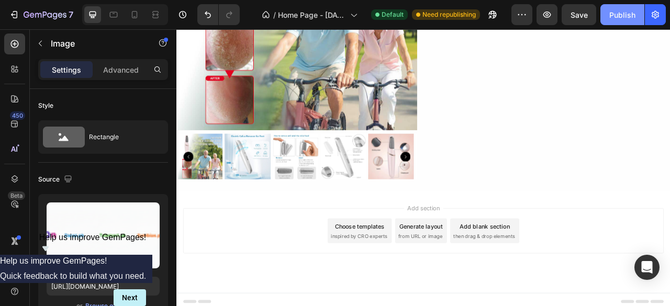
click at [618, 16] on div "Publish" at bounding box center [622, 14] width 26 height 11
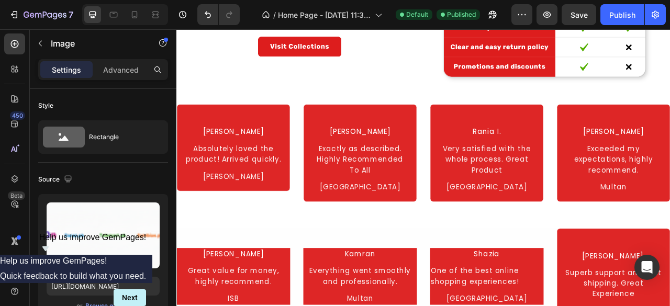
scroll to position [600, 0]
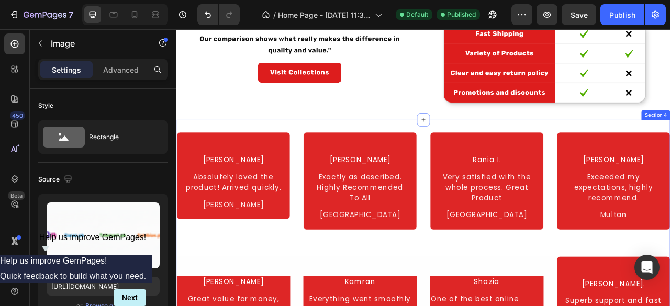
click at [519, 144] on div "Fatima A. Text Block Absolutely loved the product! Arrived quickly. Text Block …" at bounding box center [490, 300] width 628 height 312
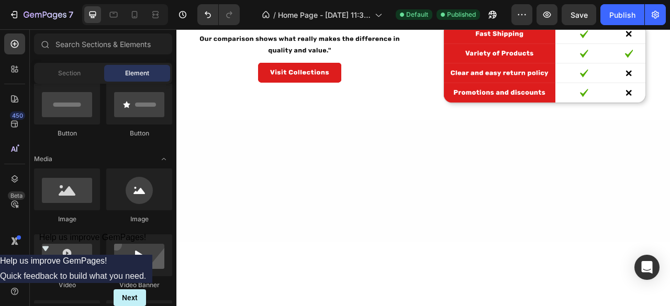
click at [509, 172] on div at bounding box center [490, 221] width 628 height 155
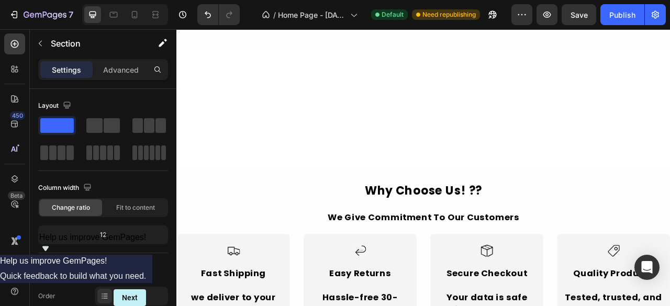
scroll to position [1377, 0]
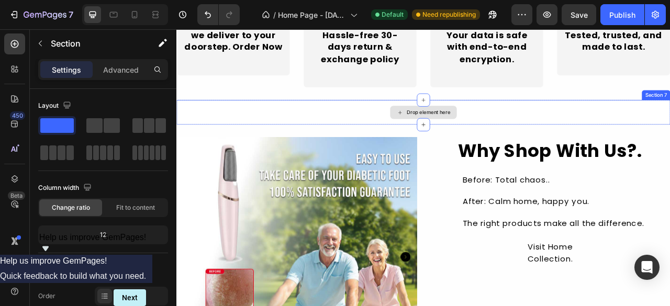
click at [470, 138] on div "Drop element here" at bounding box center [496, 135] width 55 height 8
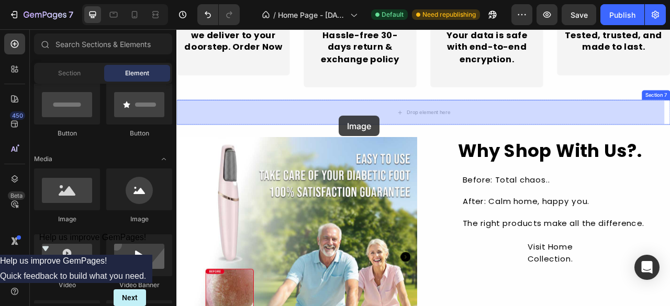
drag, startPoint x: 245, startPoint y: 174, endPoint x: 382, endPoint y: 140, distance: 141.3
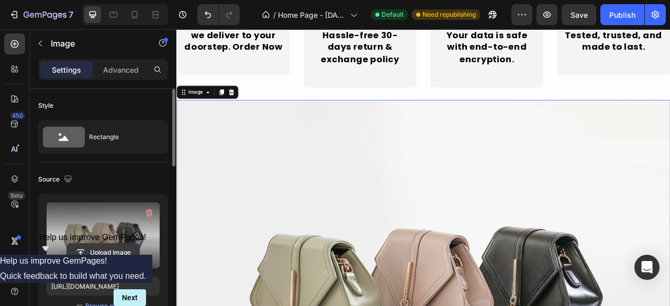
click at [95, 247] on input "file" at bounding box center [103, 253] width 72 height 18
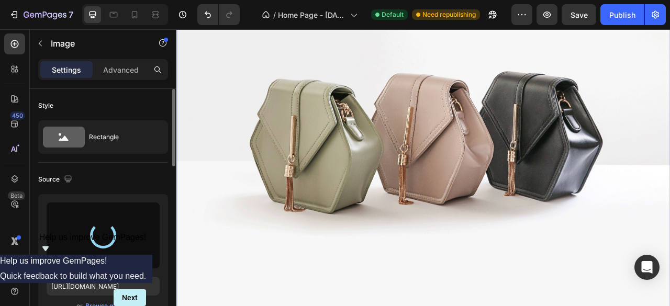
scroll to position [1638, 0]
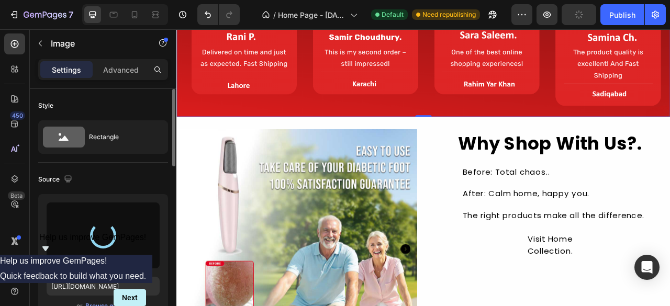
type input "https://cdn.shopify.com/s/files/1/0697/3073/0137/files/gempages_586236727098606…"
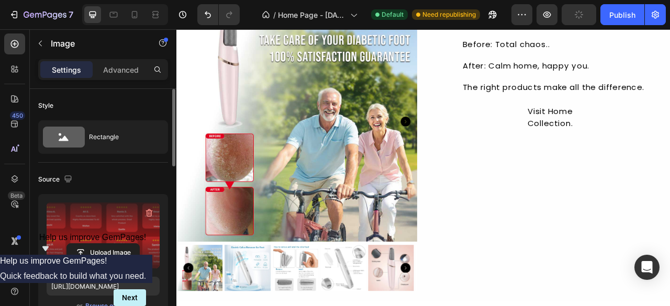
scroll to position [1939, 0]
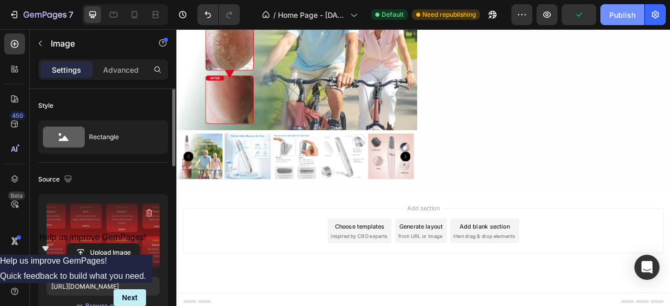
click at [619, 23] on button "Publish" at bounding box center [622, 14] width 44 height 21
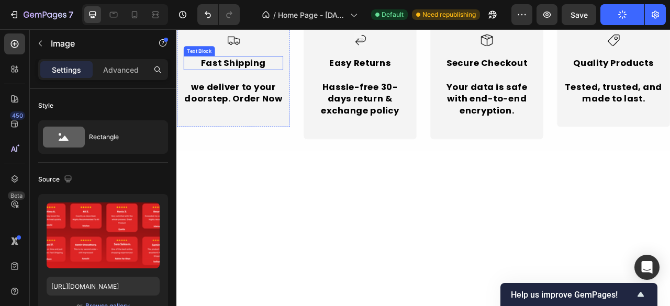
scroll to position [1101, 0]
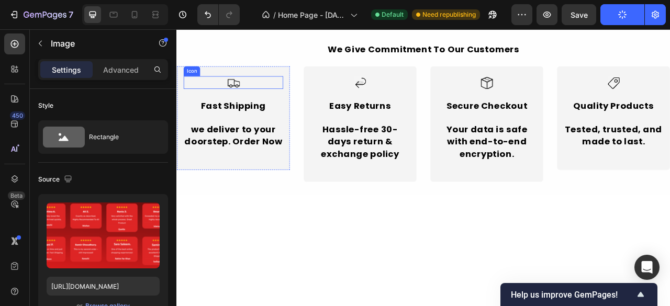
click at [247, 105] on image at bounding box center [249, 97] width 16 height 16
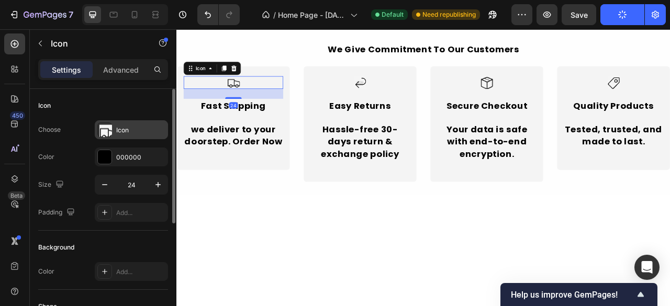
click at [108, 136] on image at bounding box center [107, 133] width 16 height 16
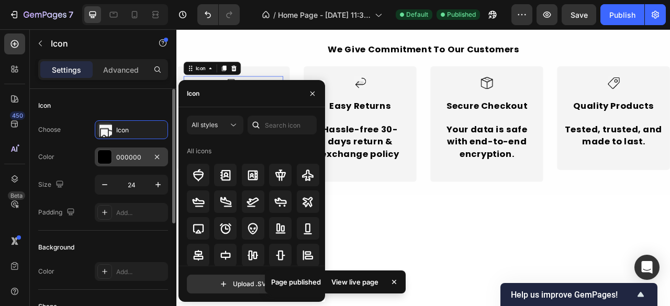
click at [100, 159] on div at bounding box center [105, 157] width 14 height 14
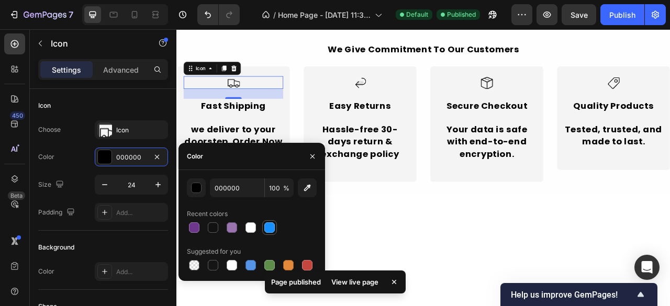
click at [269, 231] on div at bounding box center [269, 227] width 10 height 10
type input "1890FF"
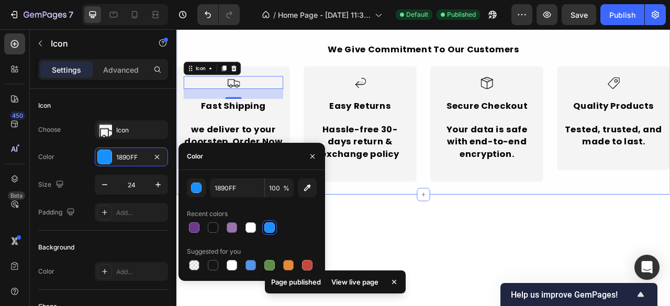
click at [247, 152] on div "Why Choose Us! ?? Heading We Give Commitment To Our Customers Text Block Icon 2…" at bounding box center [490, 117] width 628 height 246
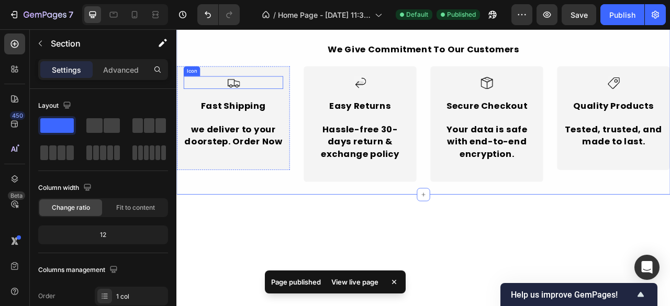
click at [243, 105] on image at bounding box center [249, 97] width 16 height 16
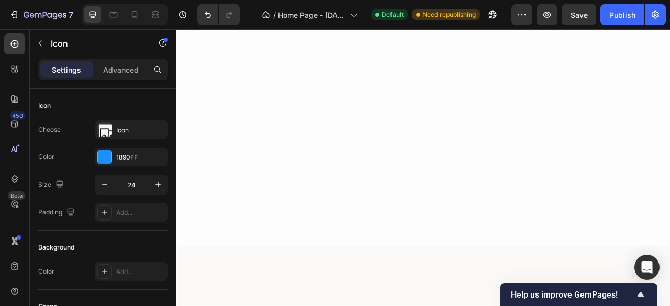
scroll to position [105, 0]
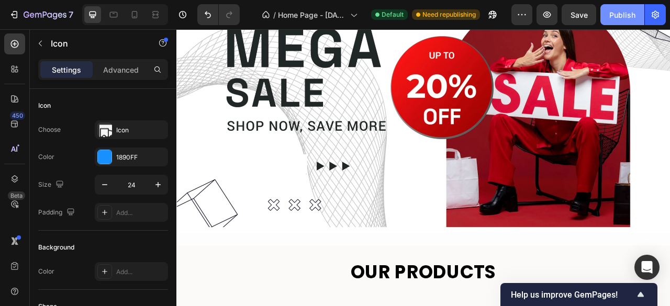
click at [622, 12] on div "Publish" at bounding box center [622, 14] width 26 height 11
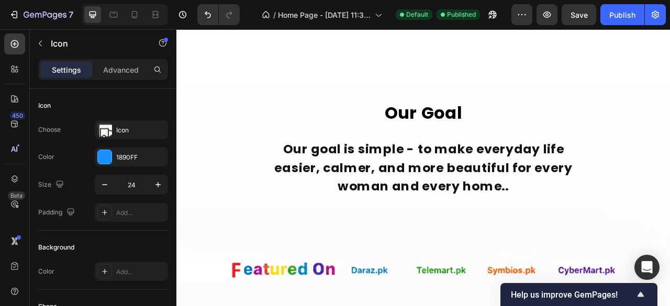
scroll to position [1256, 0]
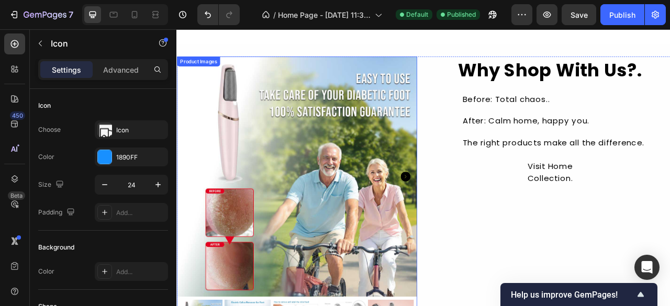
click at [369, 174] on img at bounding box center [329, 217] width 306 height 306
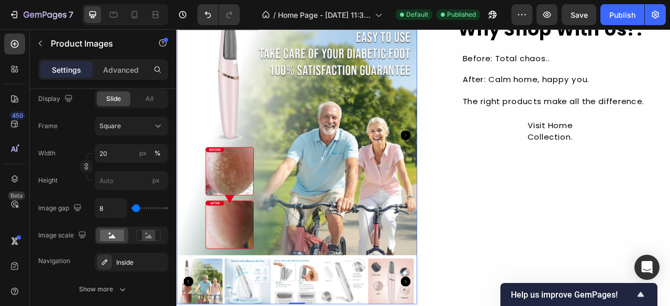
scroll to position [1832, 0]
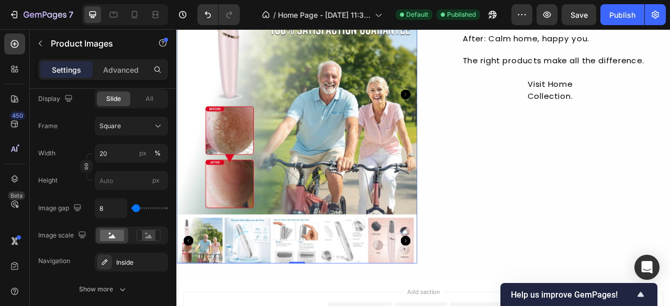
click at [362, 179] on img at bounding box center [329, 112] width 306 height 306
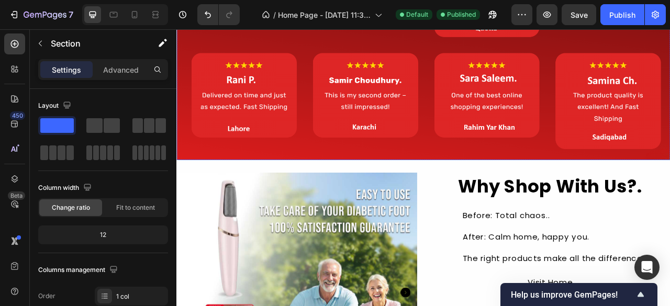
scroll to position [1740, 0]
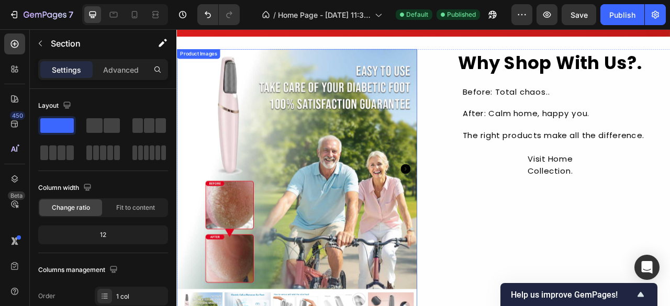
click at [369, 158] on img at bounding box center [329, 207] width 306 height 306
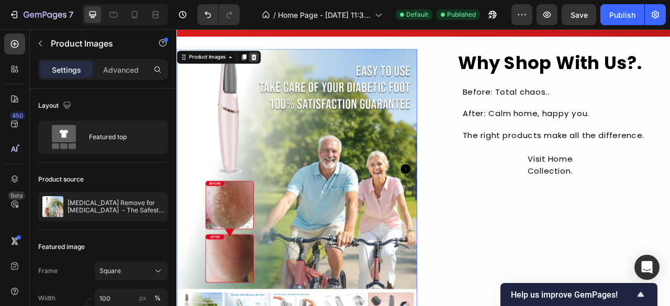
click at [273, 61] on icon at bounding box center [274, 64] width 7 height 7
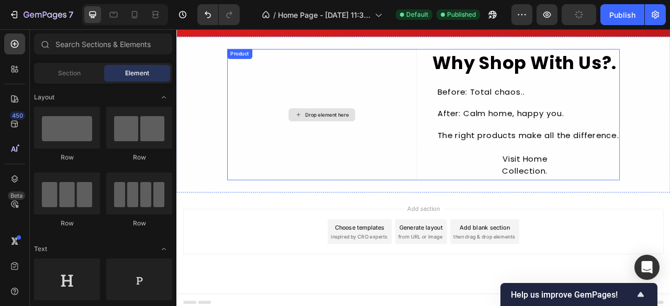
scroll to position [1688, 0]
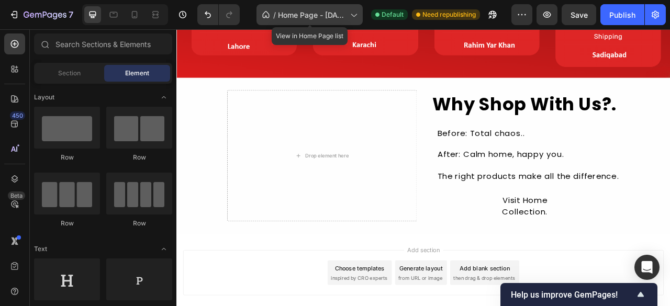
click at [327, 17] on span "Home Page - Sep 27, 11:30:39" at bounding box center [312, 14] width 68 height 11
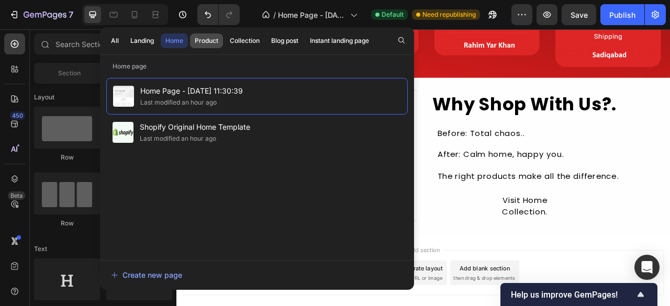
click at [205, 47] on button "Product" at bounding box center [206, 40] width 33 height 15
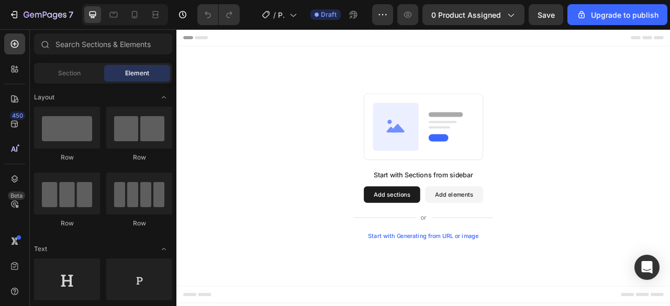
click at [478, 295] on div "Start with Generating from URL or image" at bounding box center [490, 292] width 141 height 8
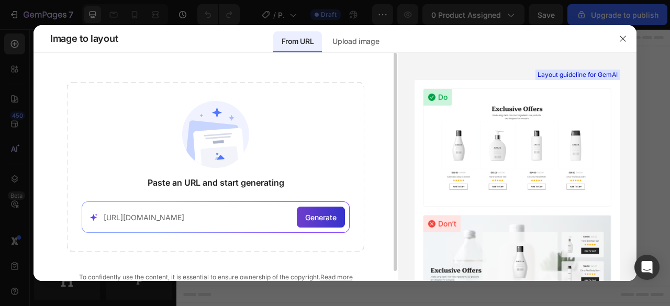
type input "[URL][DOMAIN_NAME]"
click at [307, 215] on span "Generate" at bounding box center [320, 217] width 31 height 11
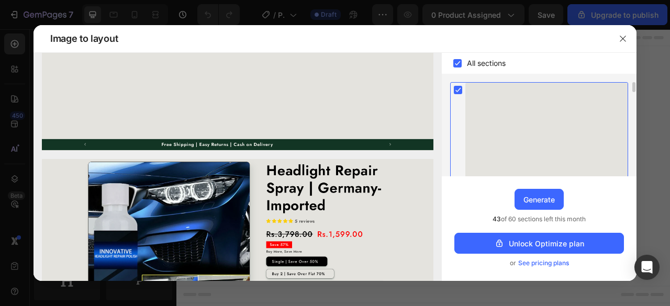
click at [459, 93] on rect at bounding box center [458, 90] width 8 height 8
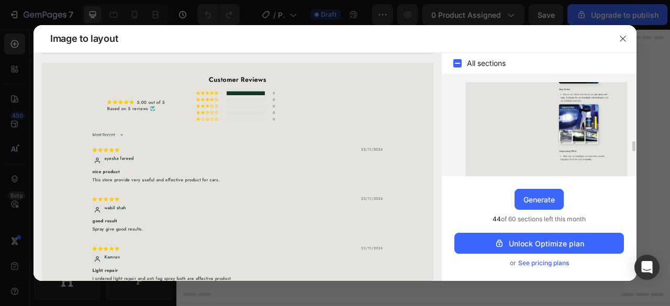
scroll to position [653, 0]
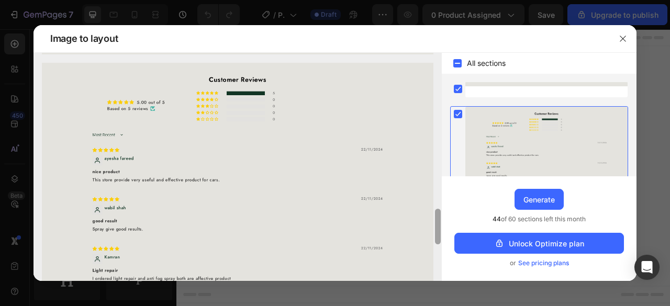
drag, startPoint x: 457, startPoint y: 115, endPoint x: 439, endPoint y: 129, distance: 23.9
click at [435, 129] on div at bounding box center [438, 167] width 8 height 229
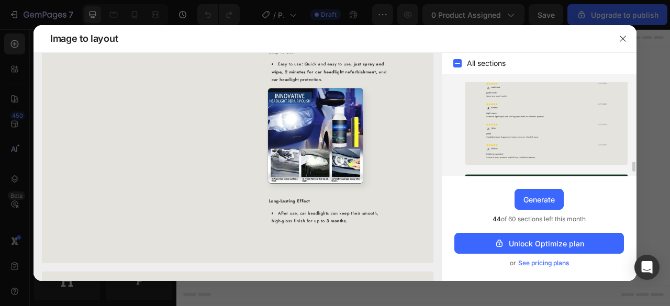
scroll to position [780, 0]
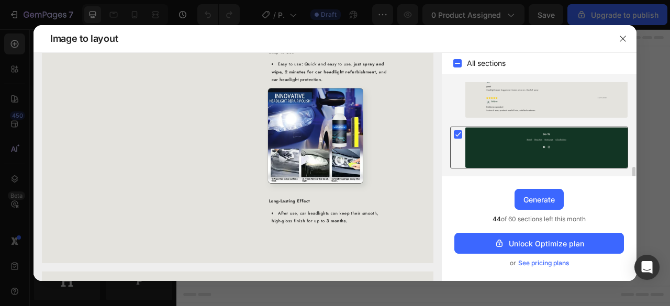
click at [459, 133] on icon at bounding box center [458, 134] width 5 height 4
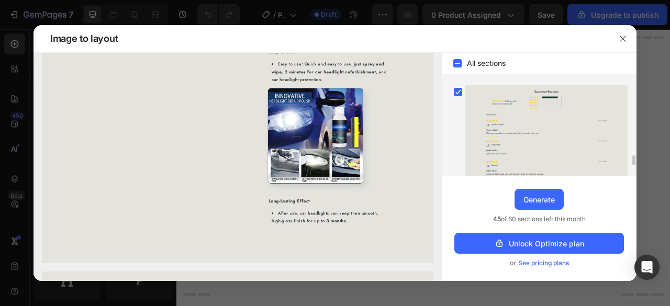
scroll to position [623, 0]
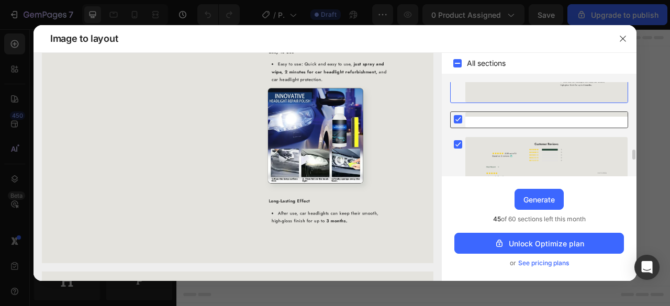
click at [457, 122] on rect at bounding box center [458, 119] width 8 height 8
click at [458, 146] on rect at bounding box center [458, 144] width 8 height 8
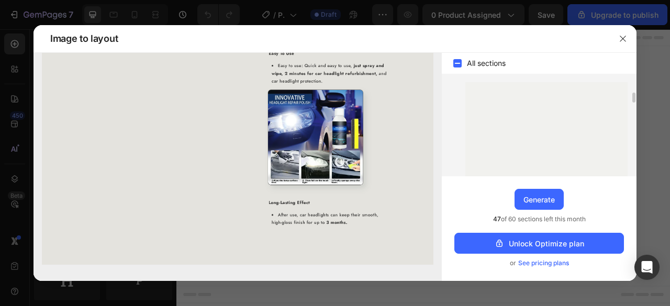
scroll to position [0, 0]
click at [531, 196] on div "Generate" at bounding box center [538, 199] width 31 height 11
